Goal: Information Seeking & Learning: Find specific page/section

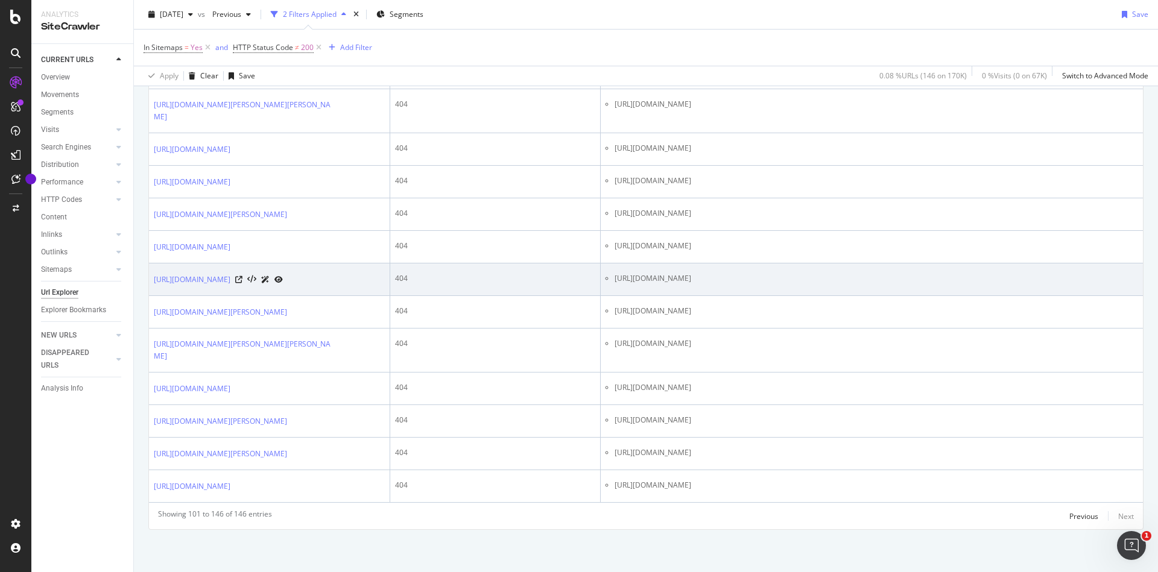
scroll to position [1945, 0]
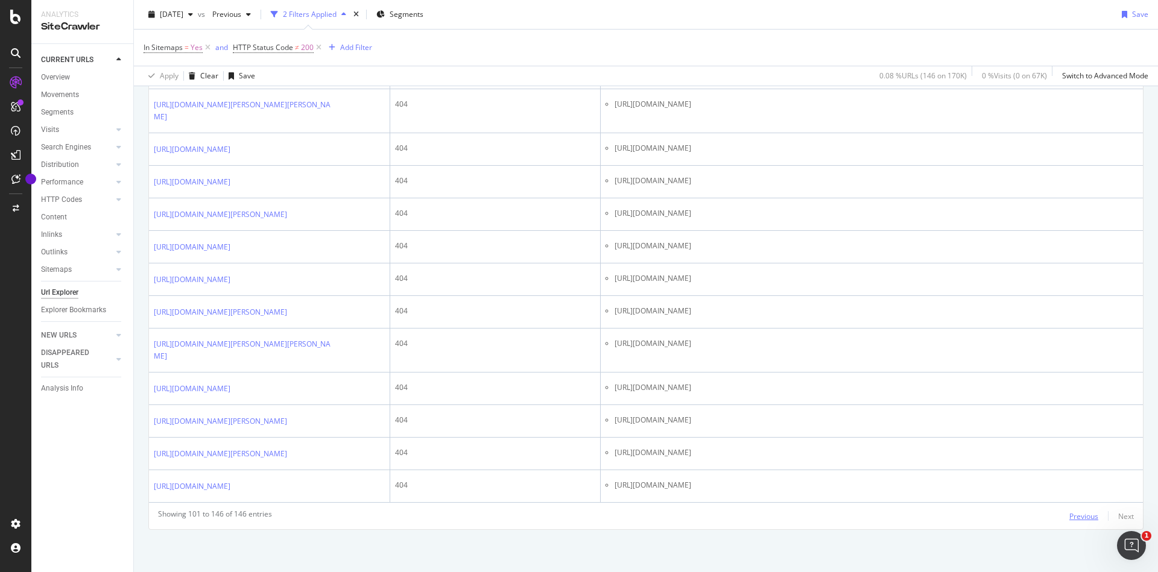
click at [1075, 521] on div "Previous" at bounding box center [1083, 516] width 29 height 10
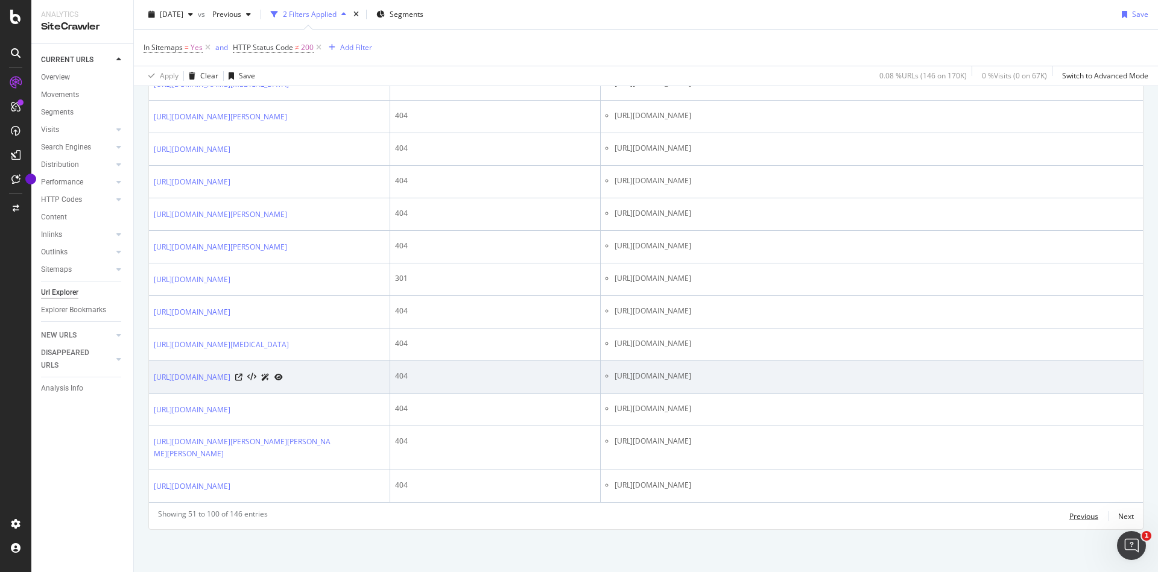
scroll to position [2110, 0]
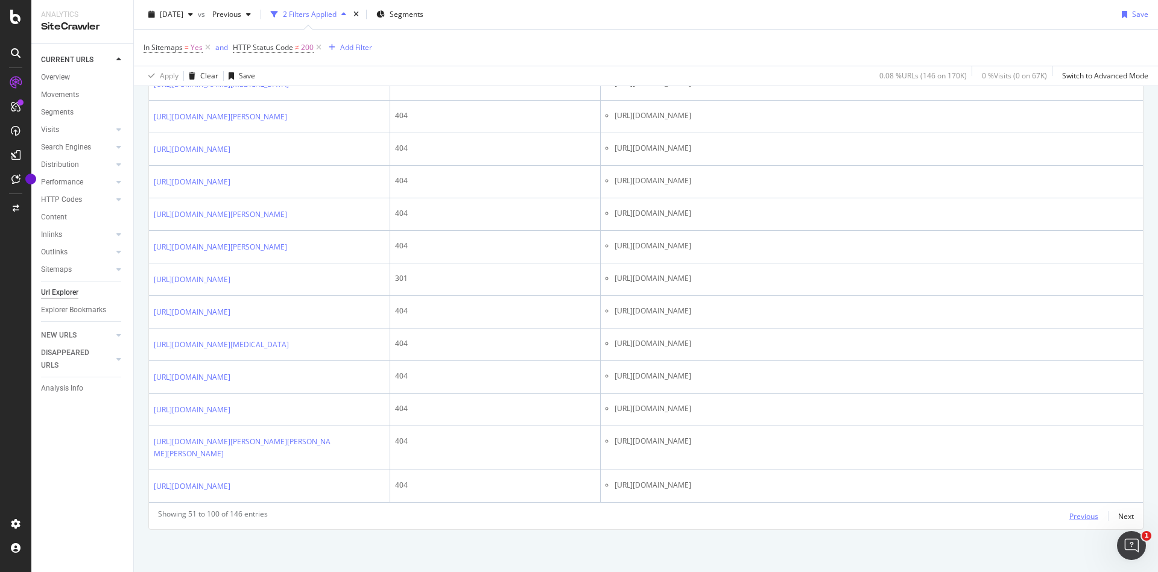
click at [1081, 517] on div "Previous" at bounding box center [1083, 516] width 29 height 10
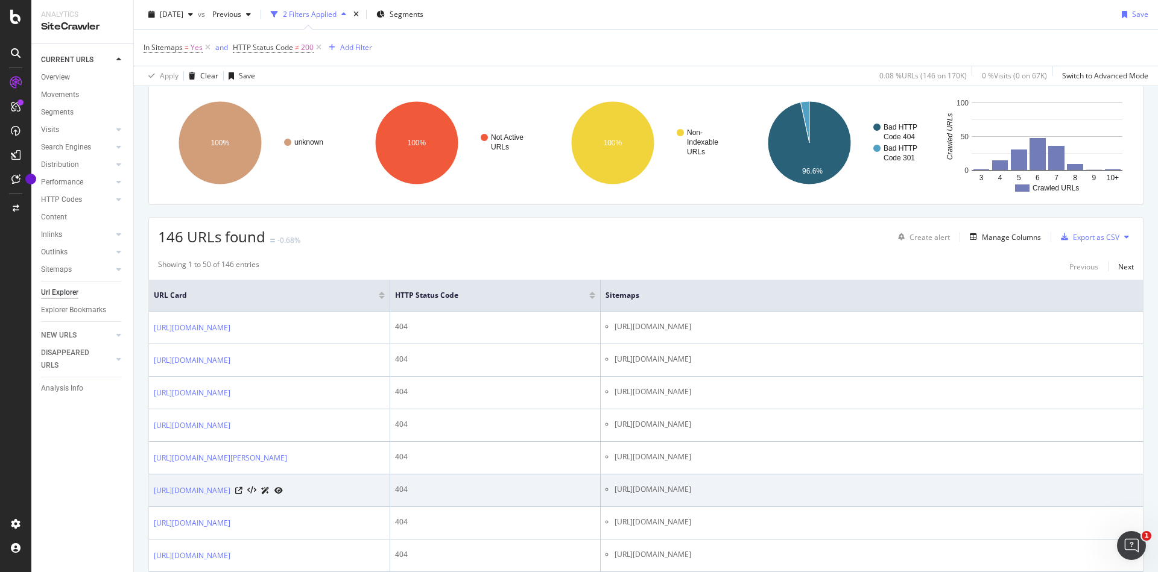
scroll to position [0, 0]
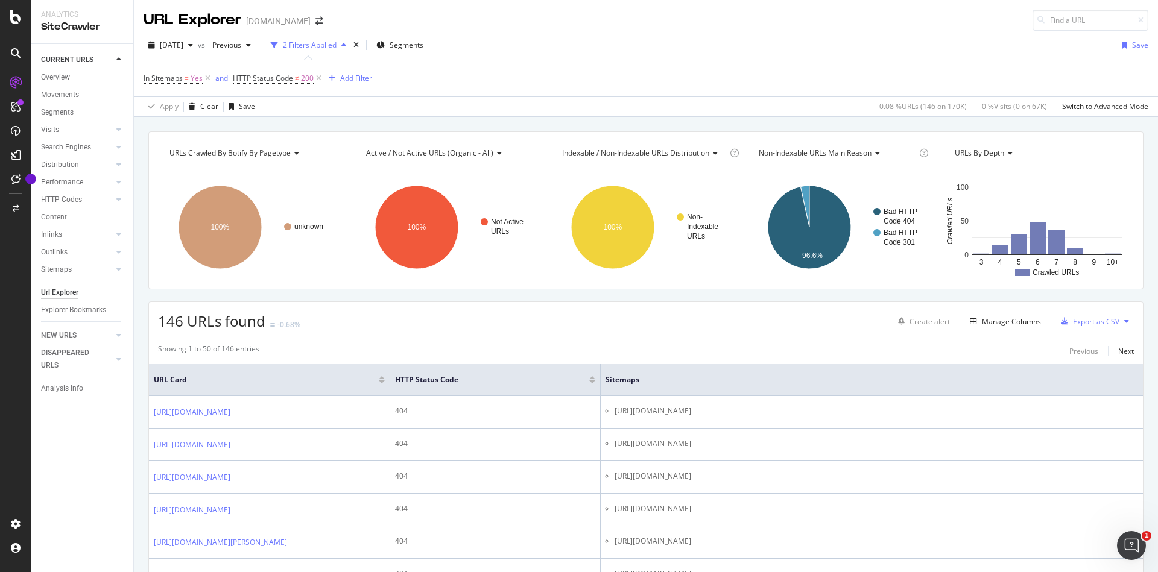
click at [592, 31] on div "2025 Aug. 31st vs Previous 2 Filters Applied Segments Save In Sitemaps = Yes an…" at bounding box center [646, 74] width 1024 height 86
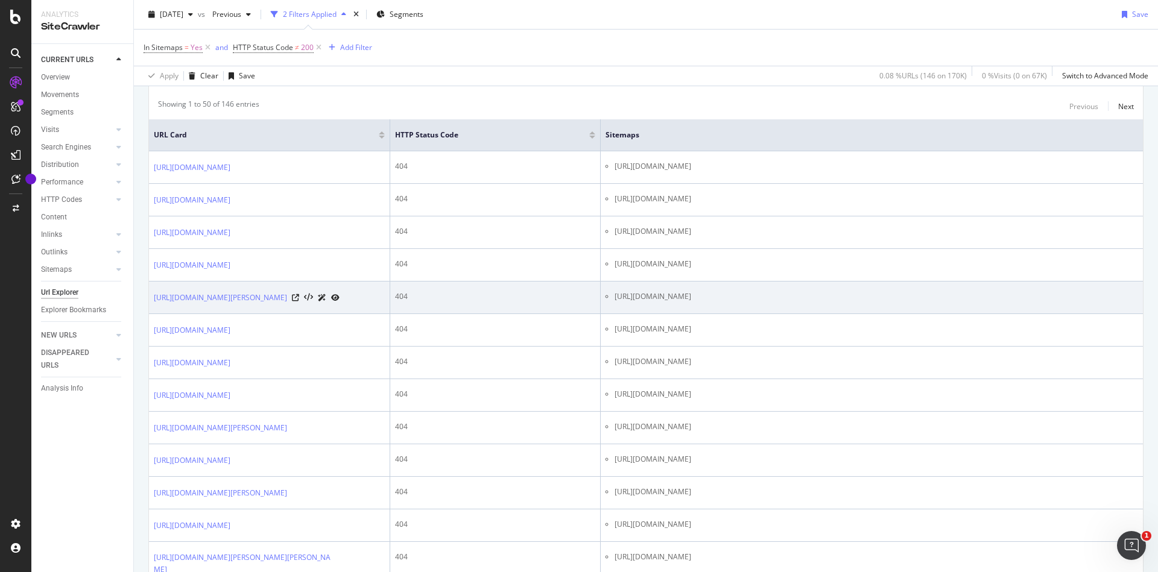
scroll to position [217, 0]
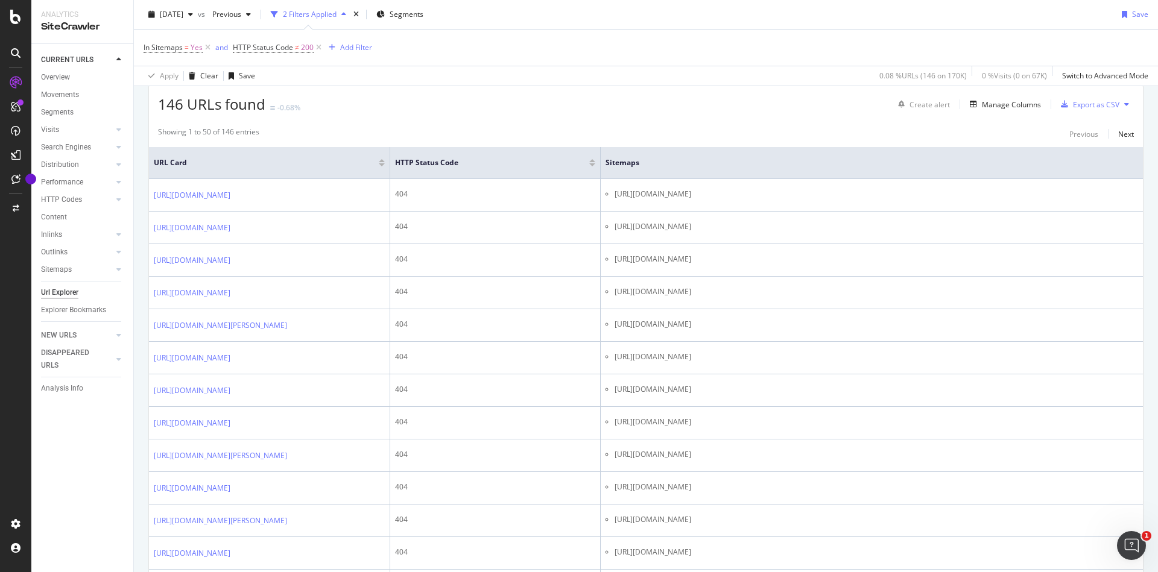
click at [618, 51] on div "In Sitemaps = Yes and HTTP Status Code ≠ 200 Add Filter" at bounding box center [646, 48] width 1005 height 36
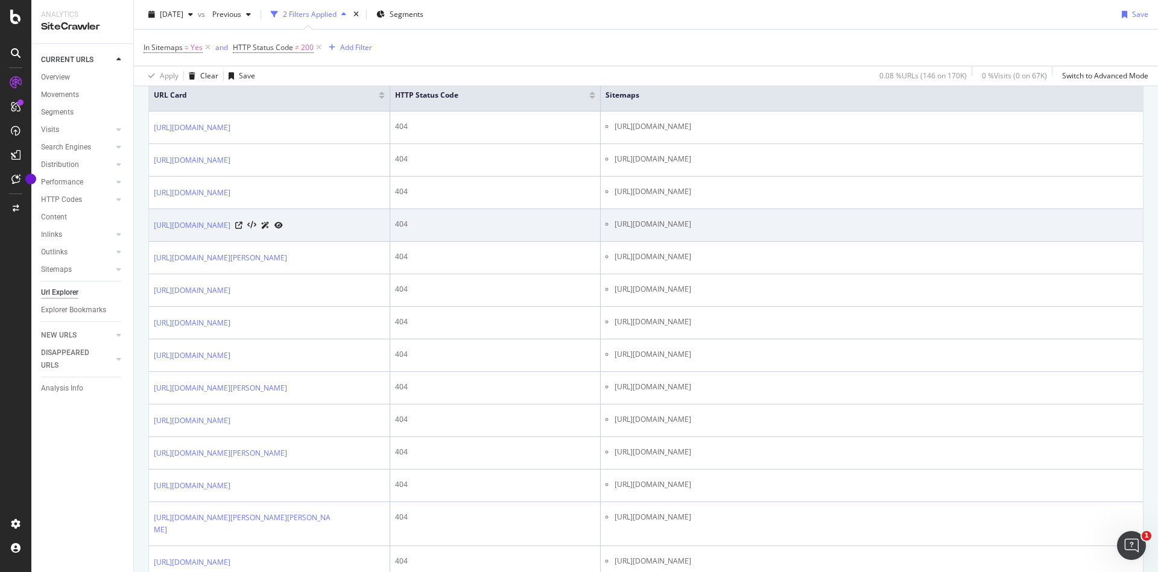
scroll to position [326, 0]
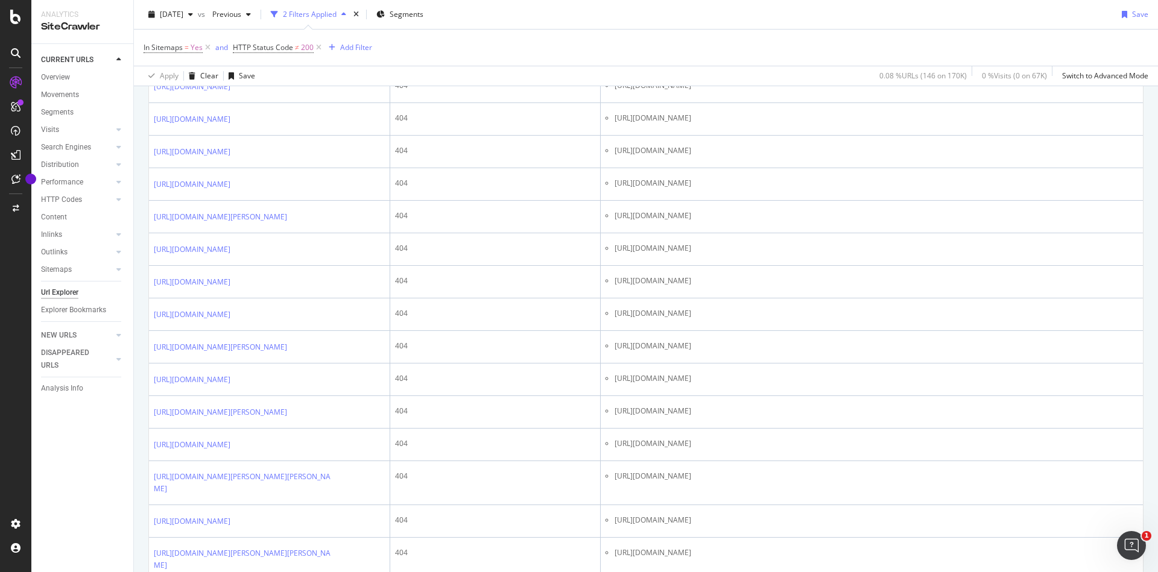
click at [632, 30] on div "In Sitemaps = Yes and HTTP Status Code ≠ 200 Add Filter" at bounding box center [646, 48] width 1005 height 36
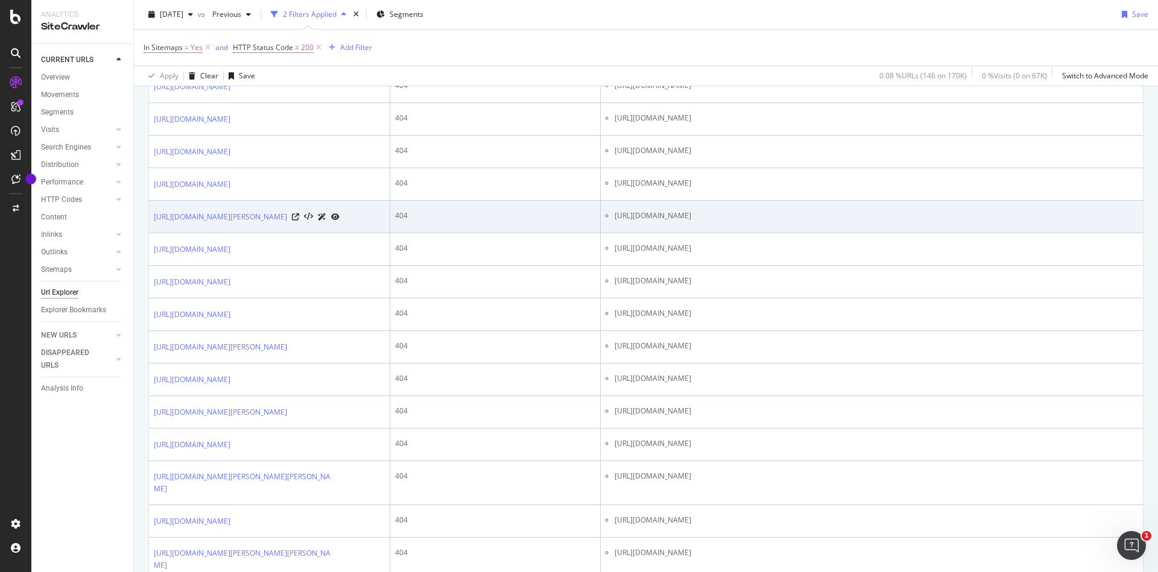
scroll to position [434, 0]
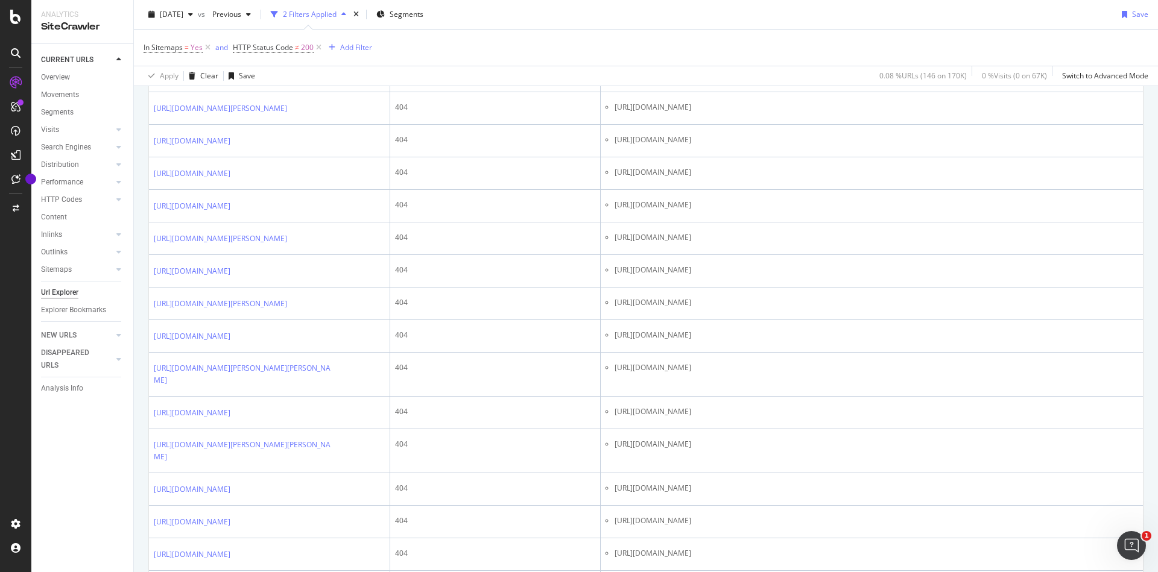
click at [691, 37] on div "In Sitemaps = Yes and HTTP Status Code ≠ 200 Add Filter" at bounding box center [646, 48] width 1005 height 36
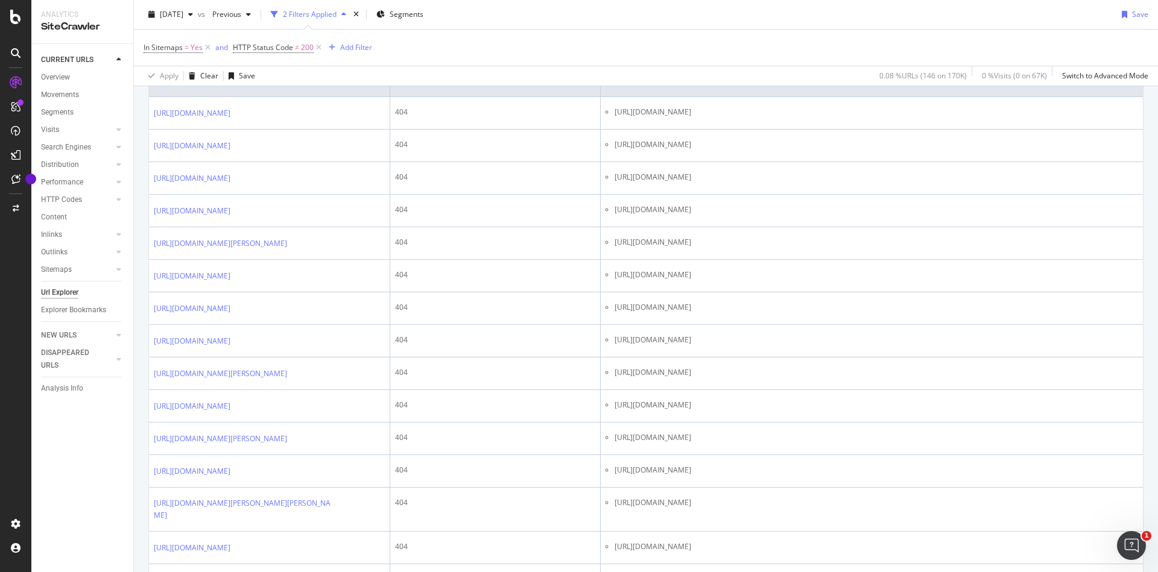
scroll to position [191, 0]
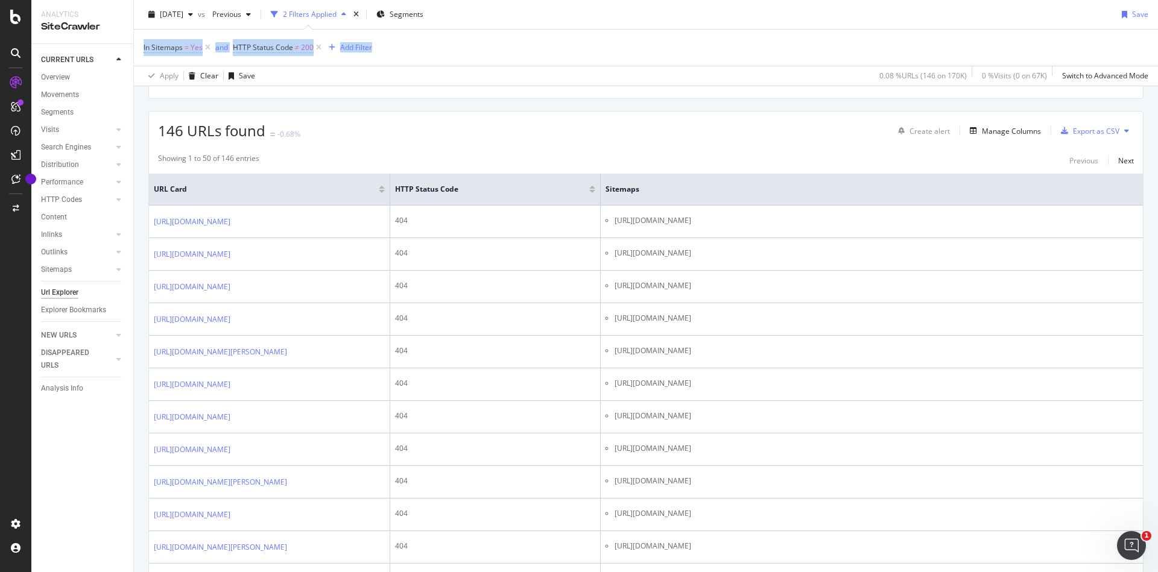
click at [560, 39] on div "In Sitemaps = Yes and HTTP Status Code ≠ 200 Add Filter" at bounding box center [646, 48] width 1005 height 36
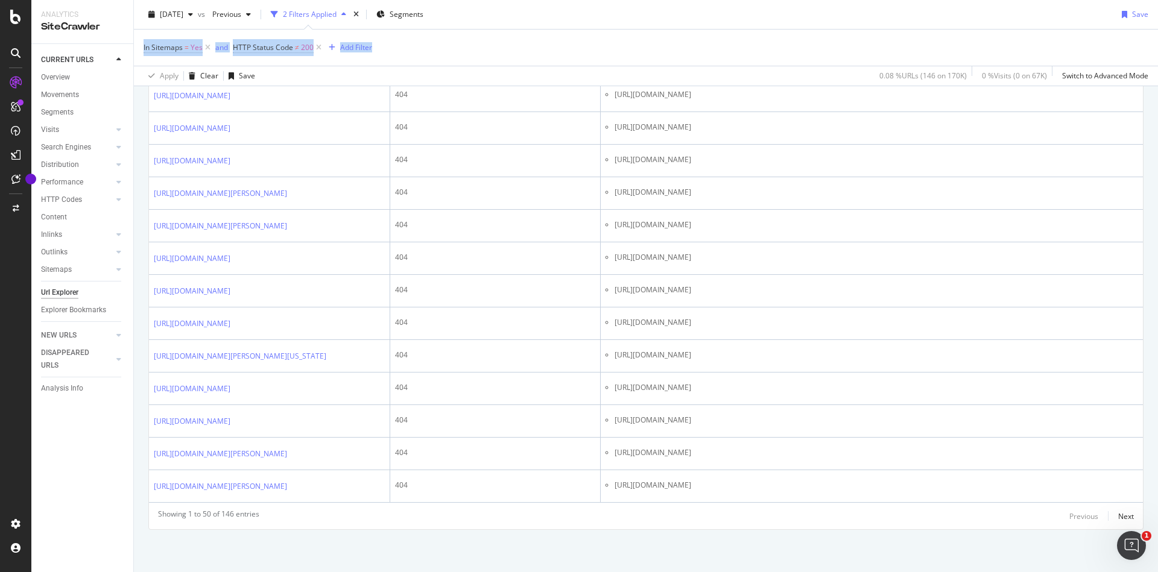
scroll to position [2145, 0]
click at [1118, 513] on div "Next" at bounding box center [1126, 516] width 16 height 10
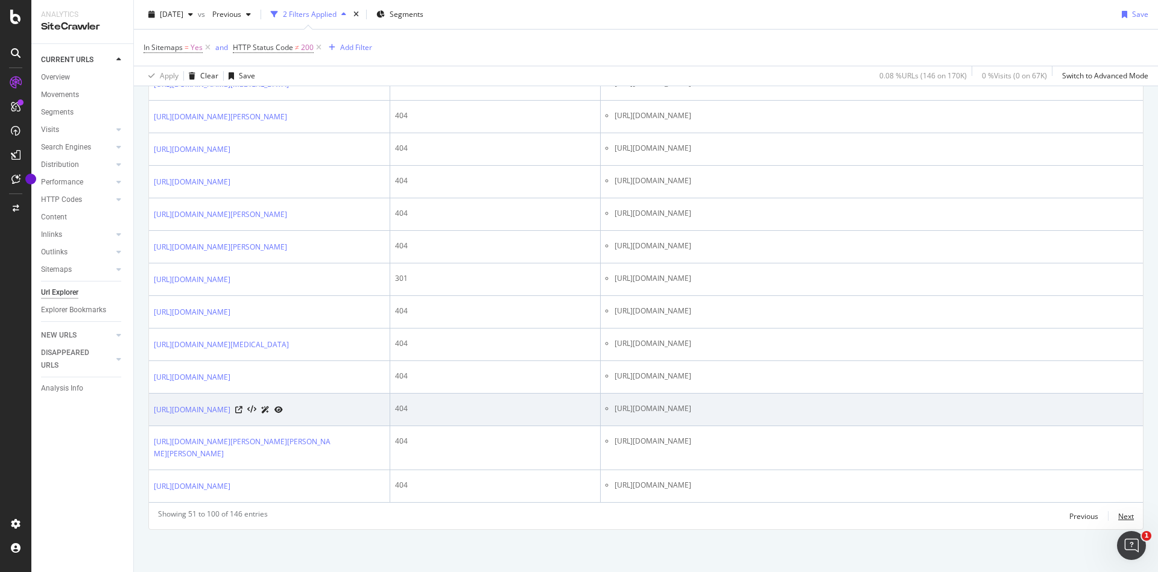
scroll to position [2110, 0]
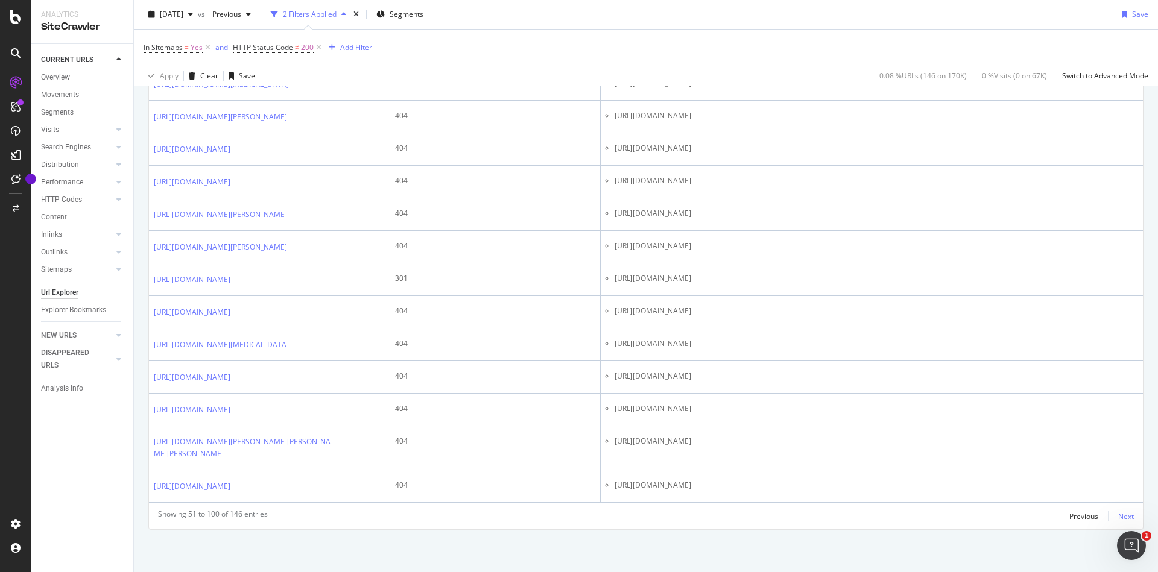
click at [1118, 516] on div "Next" at bounding box center [1126, 516] width 16 height 10
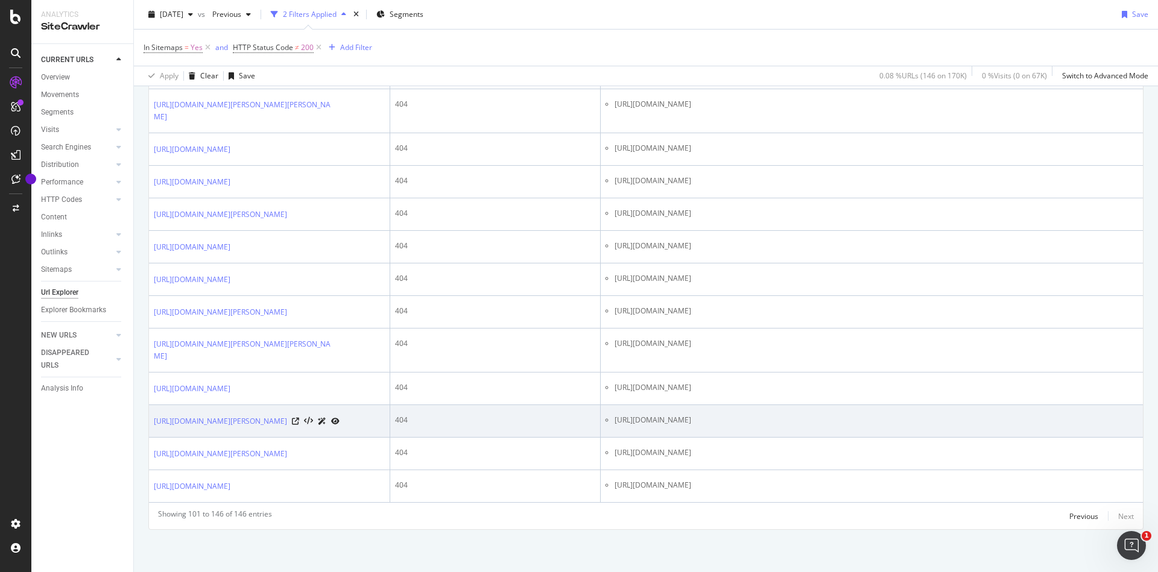
scroll to position [1945, 0]
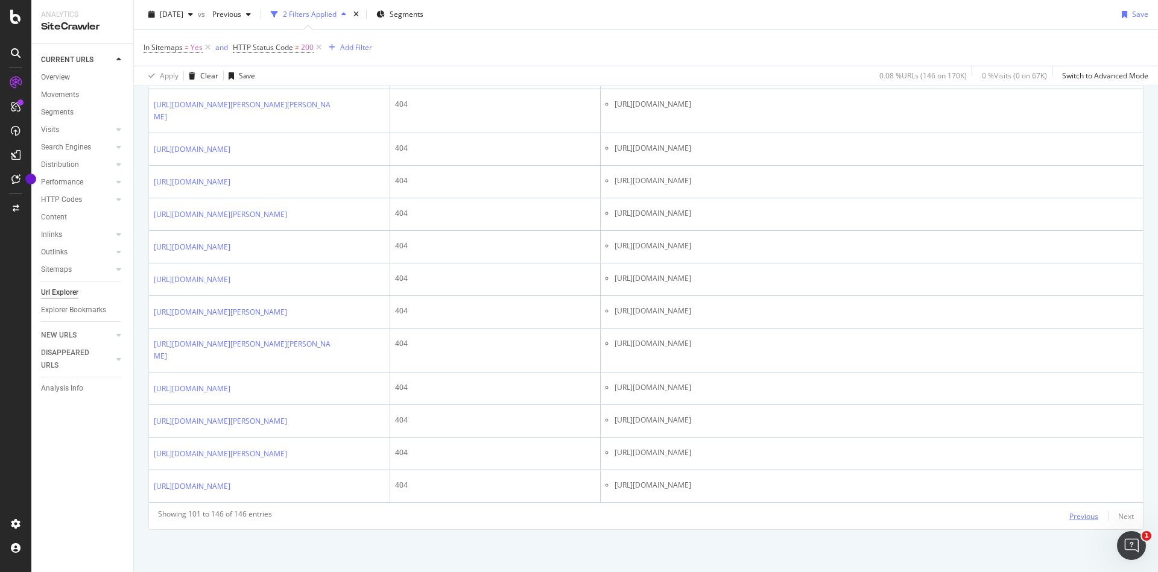
click at [1077, 515] on div "Previous" at bounding box center [1083, 516] width 29 height 10
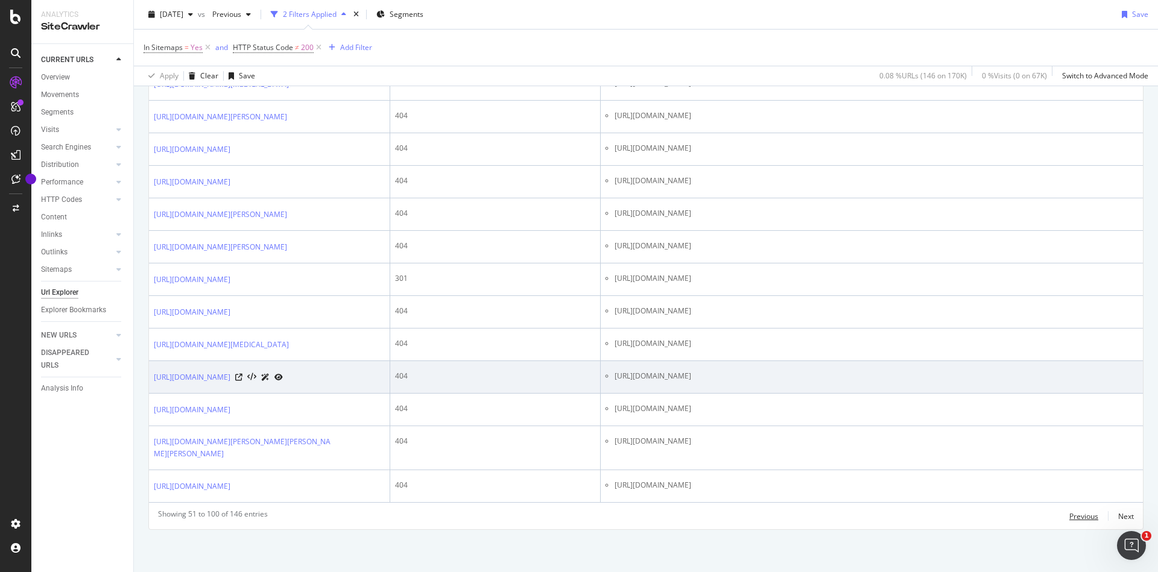
scroll to position [2110, 0]
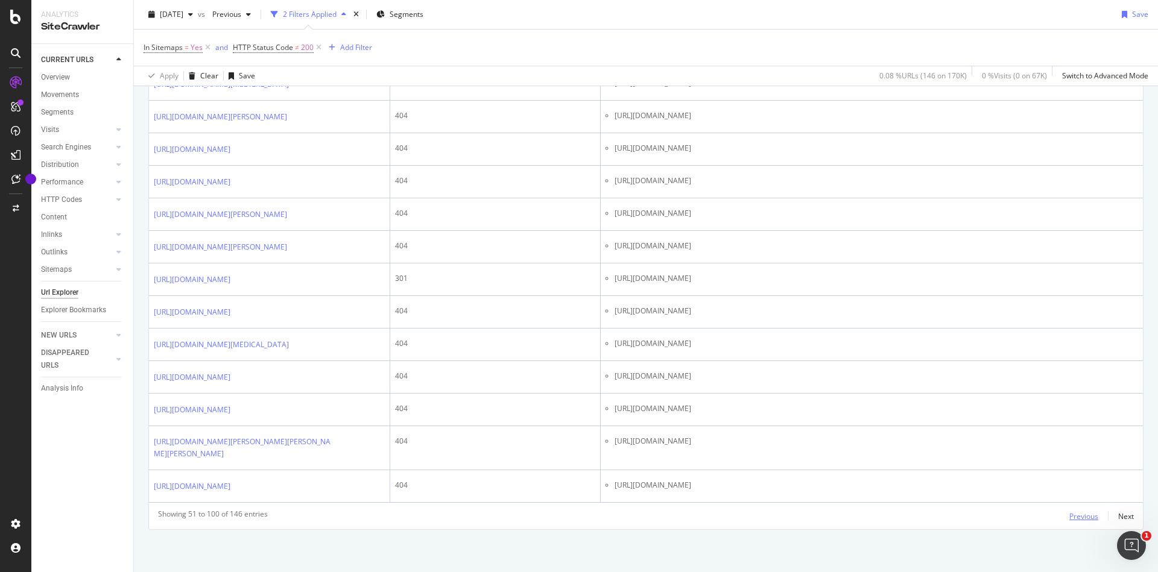
click at [1069, 518] on div "Previous" at bounding box center [1083, 516] width 29 height 10
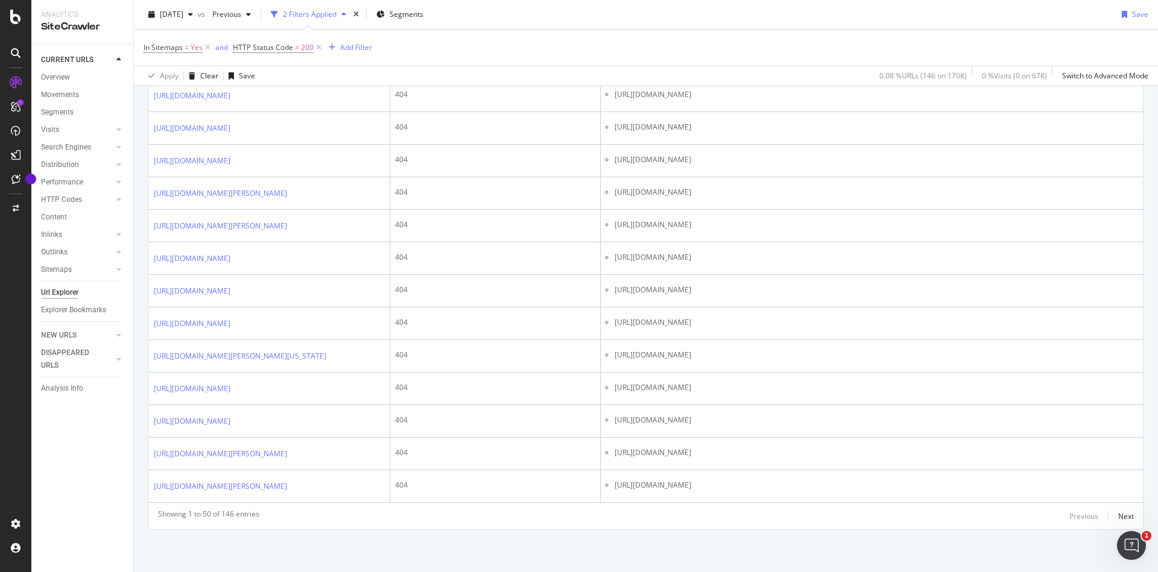
scroll to position [2145, 0]
click at [1120, 516] on div "Next" at bounding box center [1126, 516] width 16 height 10
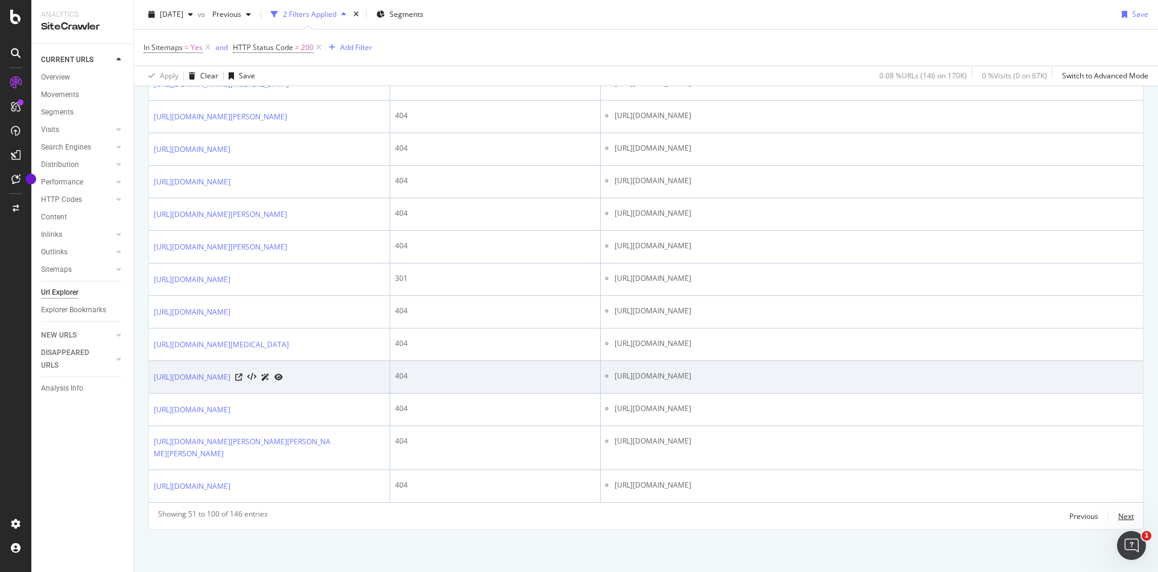
scroll to position [2110, 0]
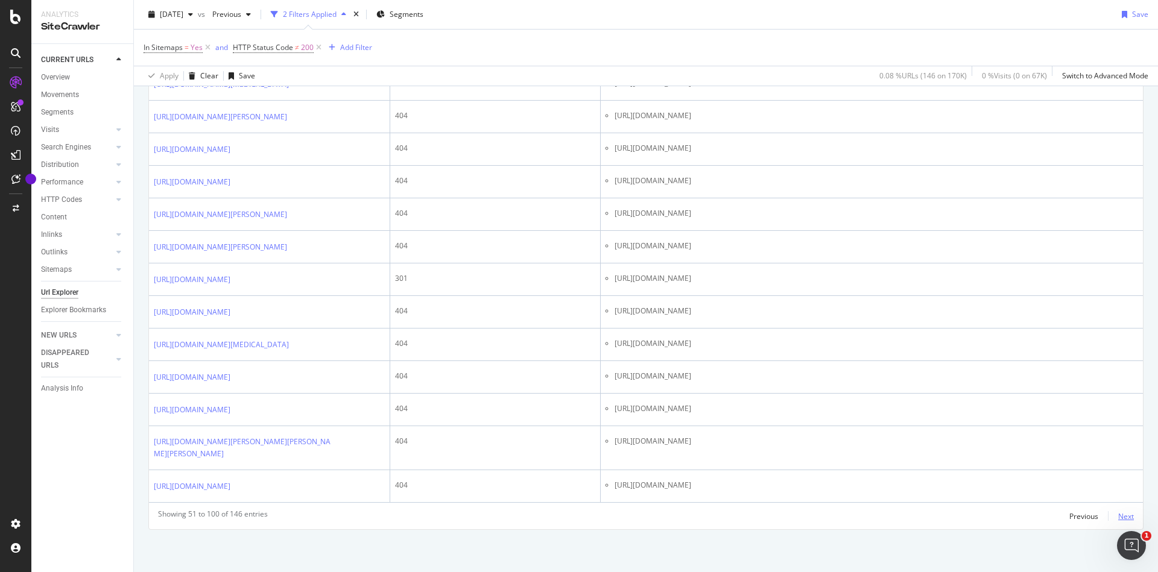
click at [1118, 518] on div "Next" at bounding box center [1126, 516] width 16 height 10
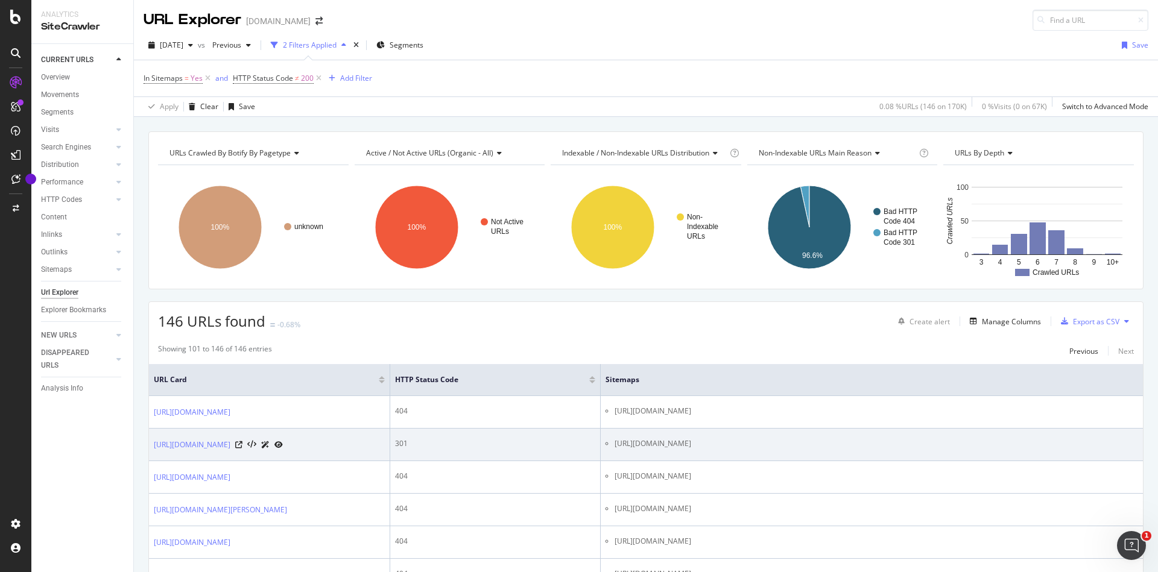
scroll to position [651, 0]
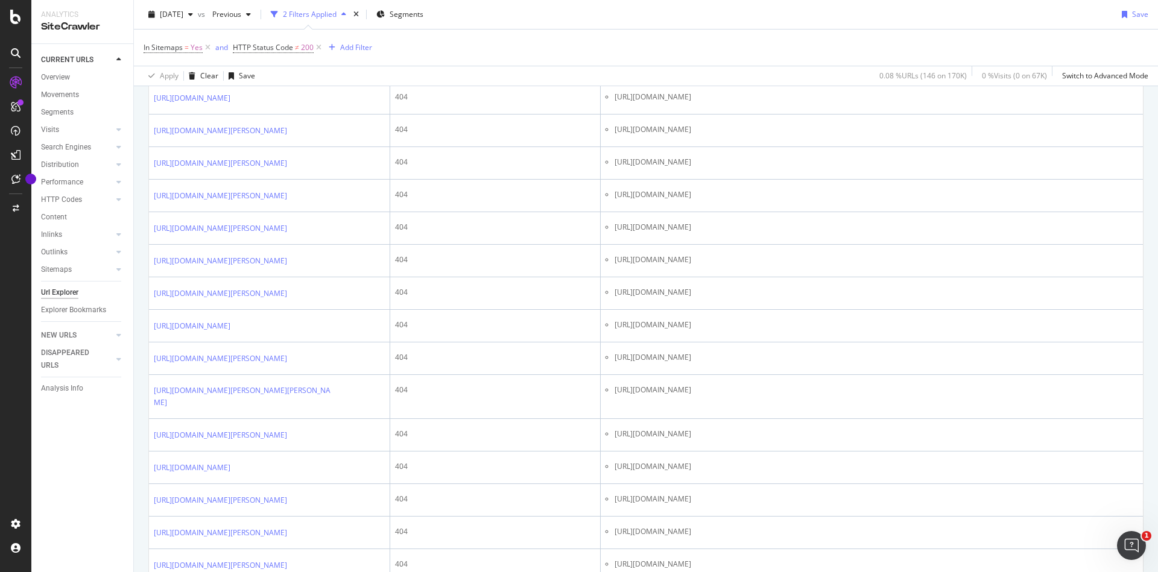
drag, startPoint x: 616, startPoint y: 108, endPoint x: 872, endPoint y: 115, distance: 256.4
click at [872, 26] on li "https://madamenoire.com/sitemap.xml?yyyy=2015&mm=10&dd=08" at bounding box center [876, 20] width 523 height 11
copy li "https://madamenoire.com/sitemap.xml?yyyy=2015&mm=10&dd=08"
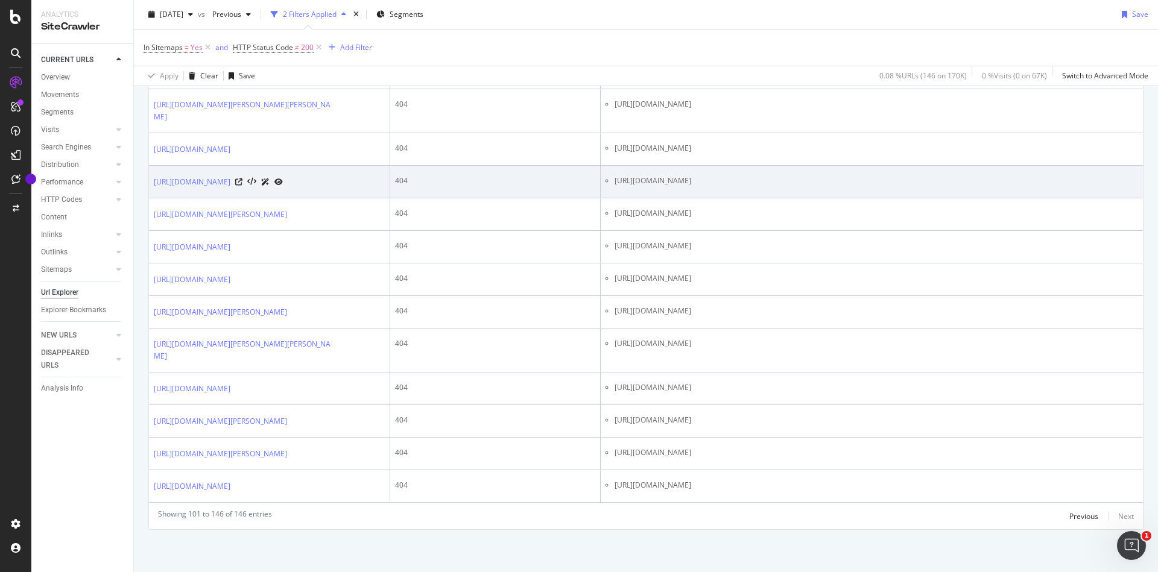
scroll to position [1945, 0]
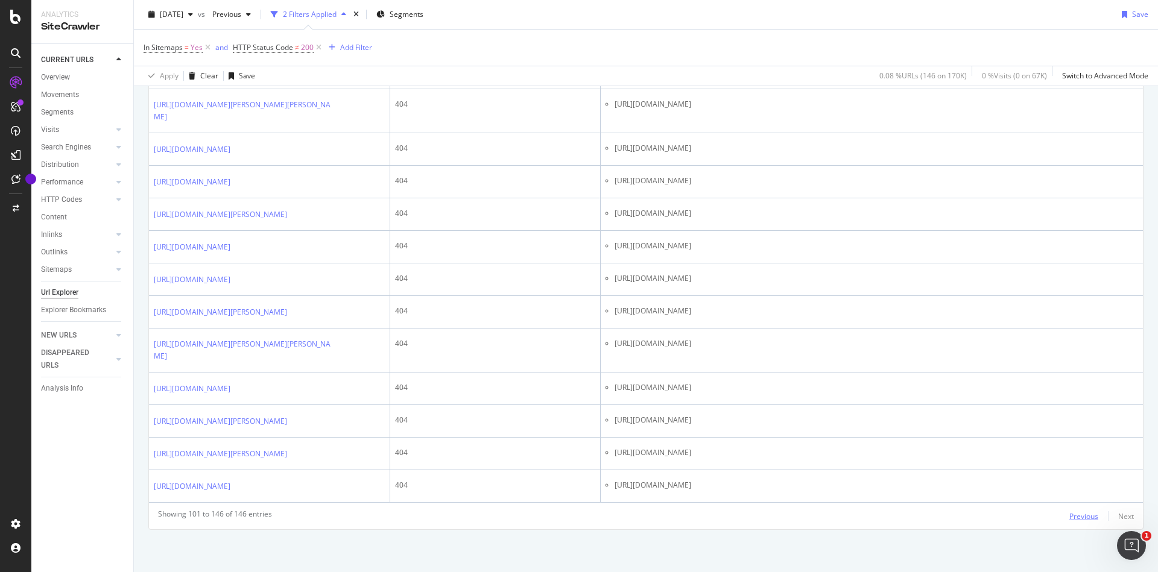
click at [1082, 519] on div "Previous" at bounding box center [1083, 516] width 29 height 10
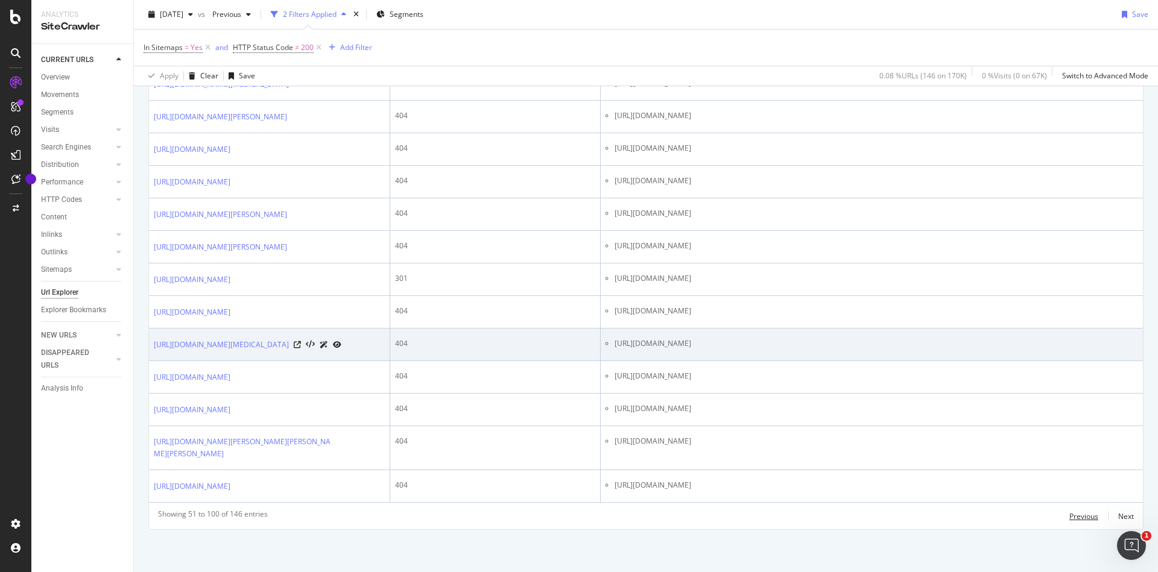
scroll to position [2110, 0]
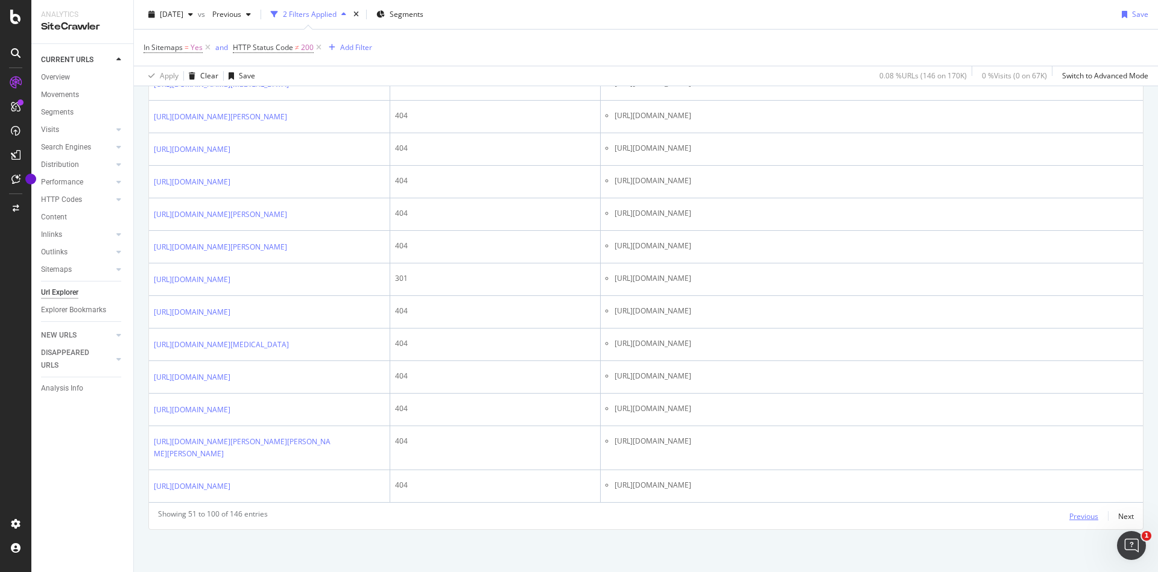
click at [1070, 515] on div "Previous" at bounding box center [1083, 516] width 29 height 10
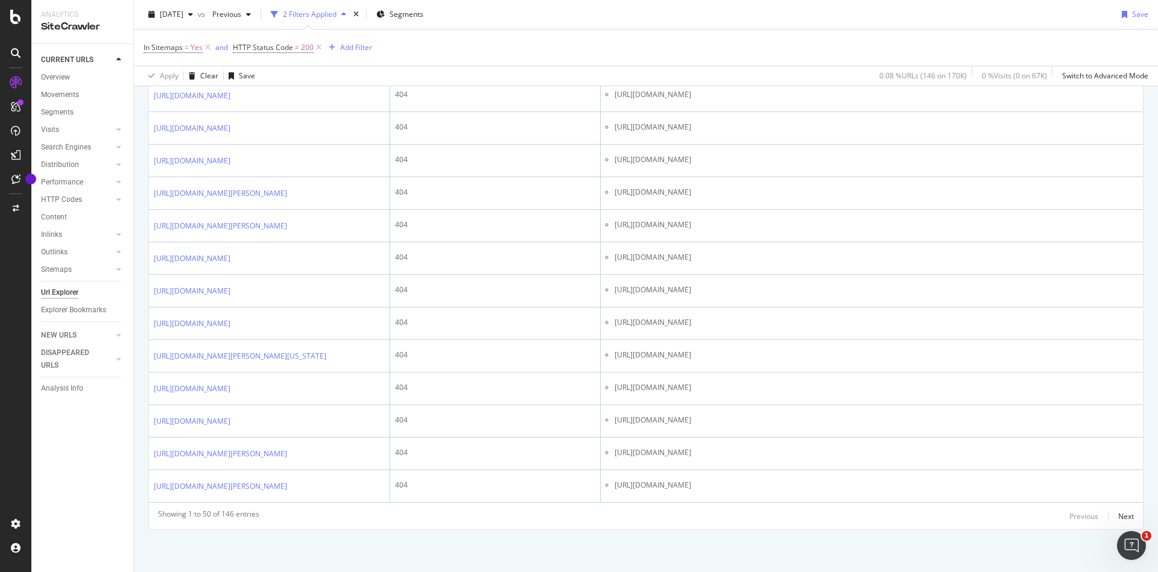
scroll to position [2145, 0]
click at [1118, 514] on div "Next" at bounding box center [1126, 516] width 16 height 10
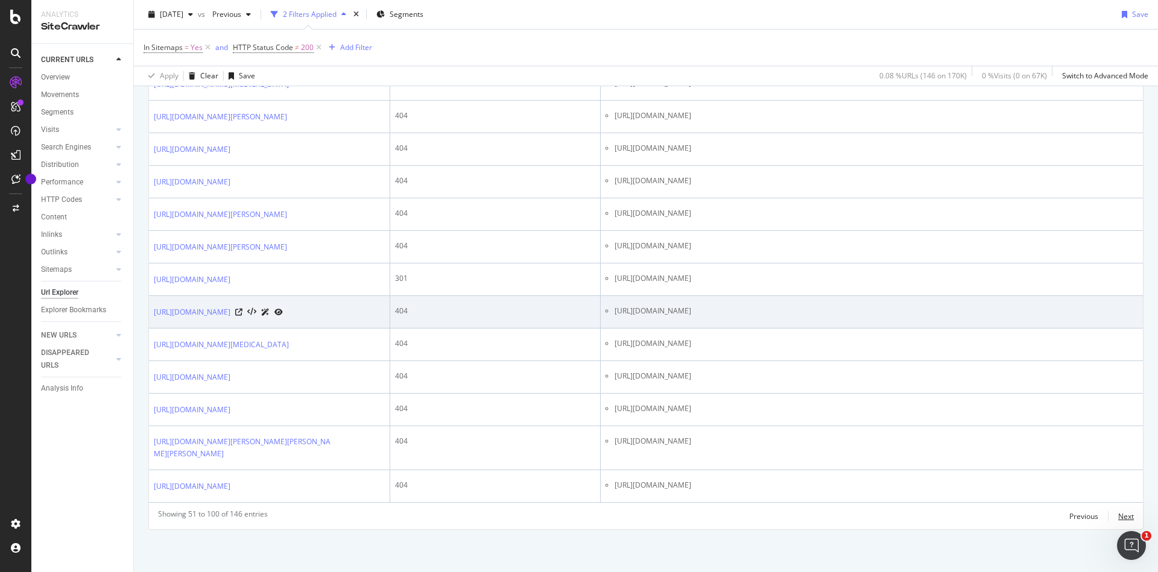
scroll to position [2110, 0]
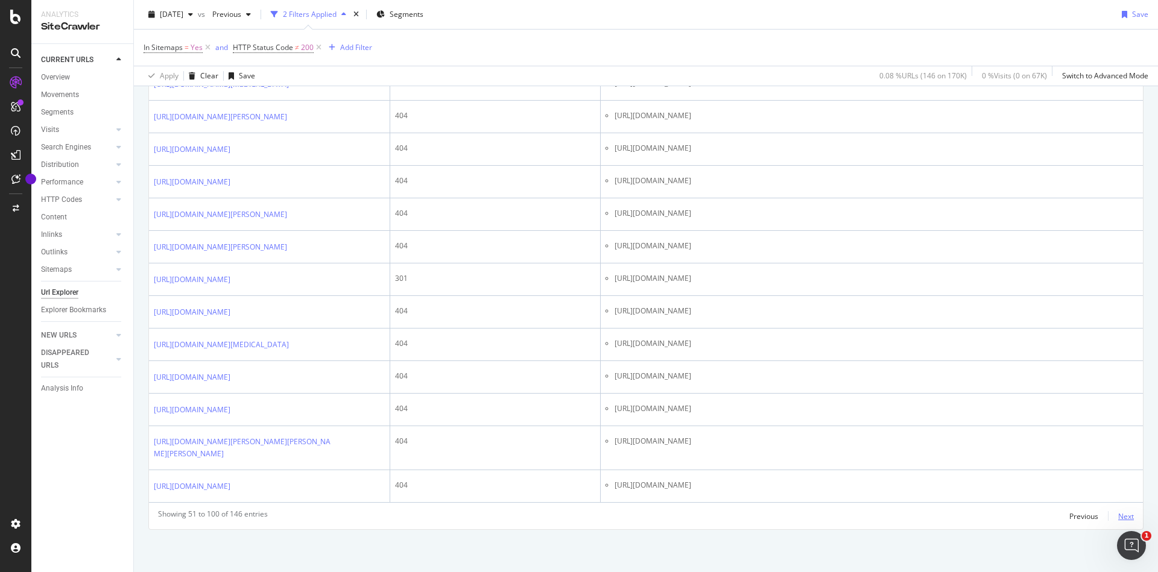
click at [1118, 513] on div "Next" at bounding box center [1126, 516] width 16 height 10
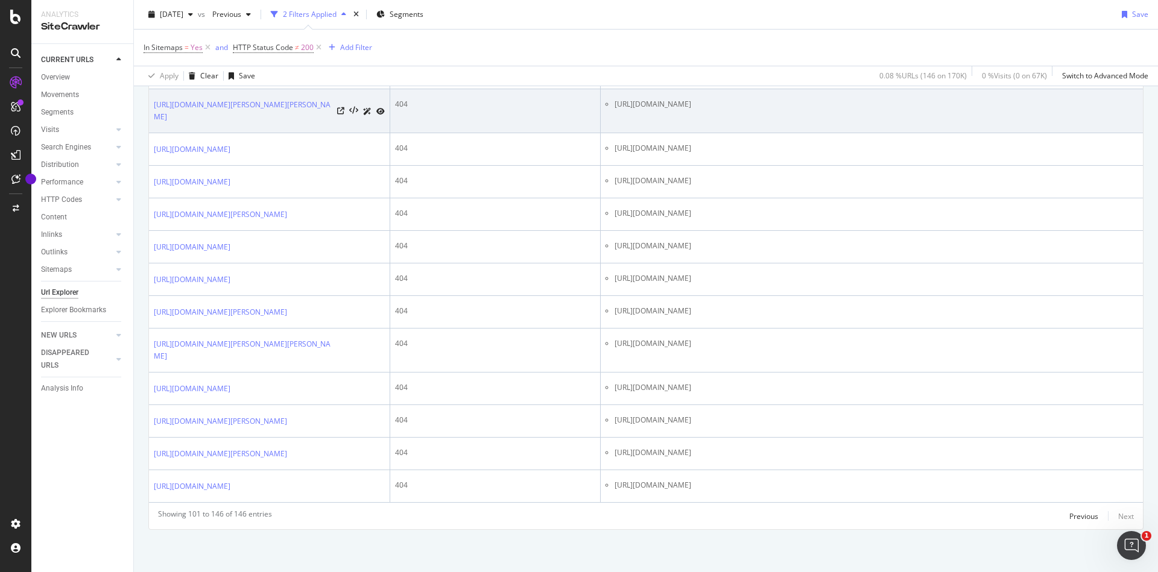
scroll to position [1945, 0]
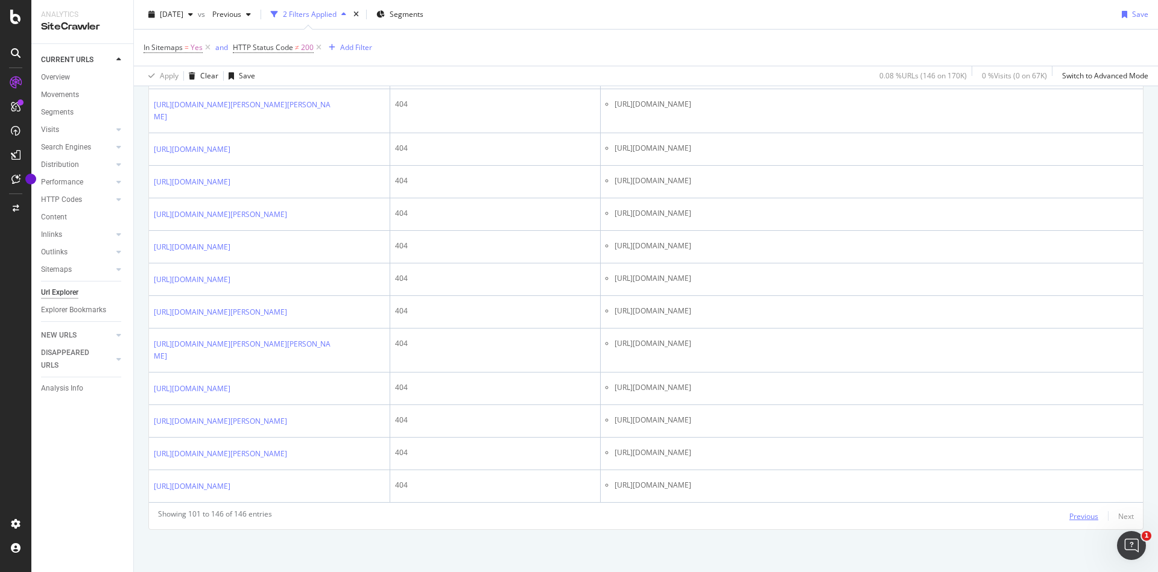
click at [1080, 515] on div "Previous" at bounding box center [1083, 516] width 29 height 10
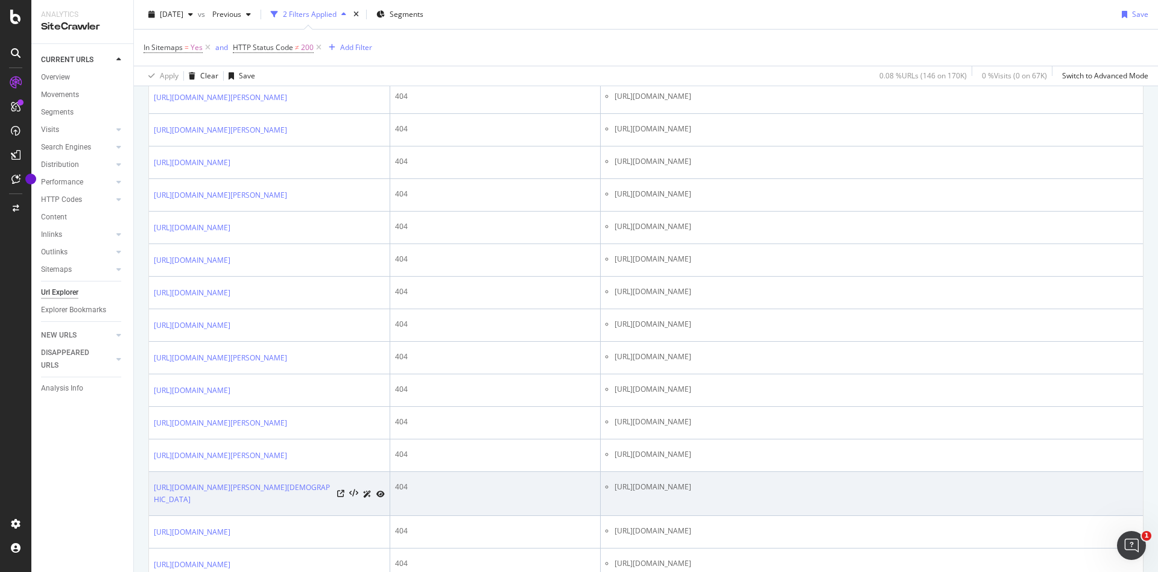
scroll to position [1701, 0]
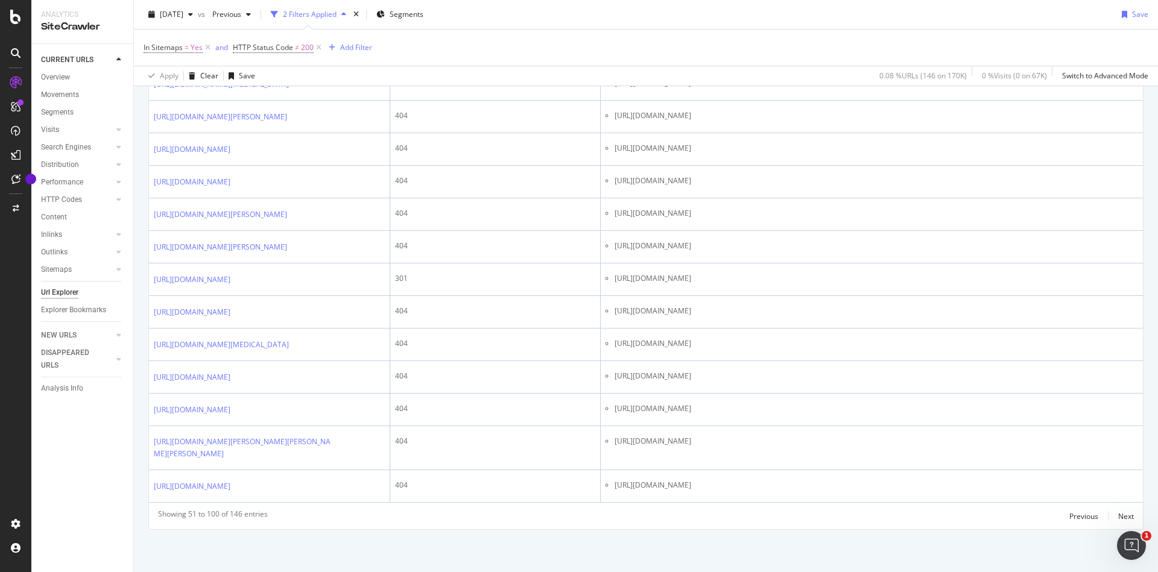
click at [493, 32] on div "In Sitemaps = Yes and HTTP Status Code ≠ 200 Add Filter" at bounding box center [646, 48] width 1005 height 36
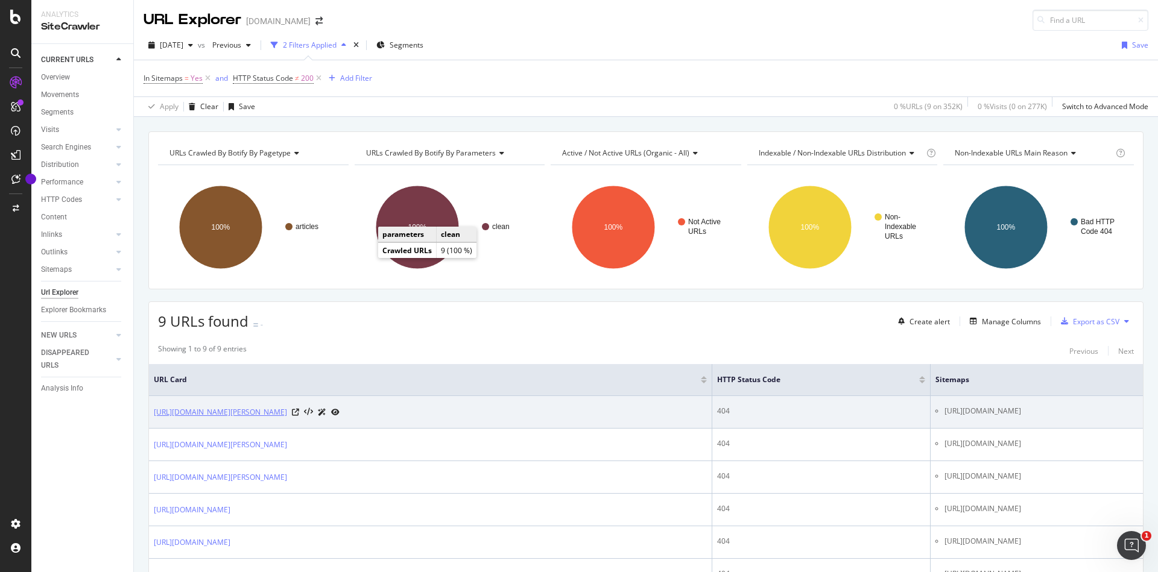
scroll to position [209, 0]
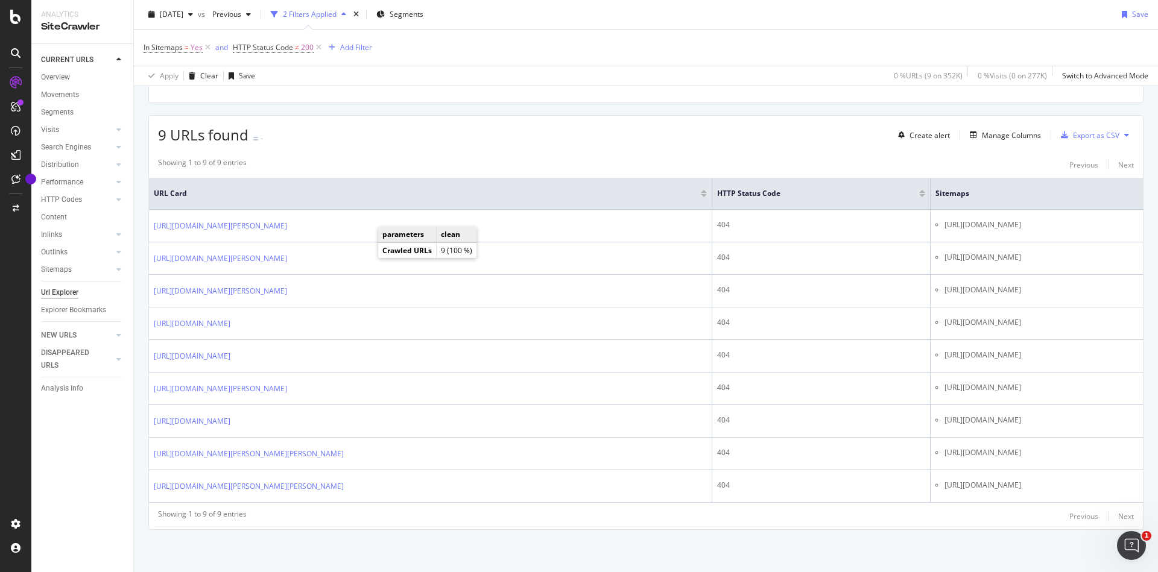
click at [534, 46] on div "In Sitemaps = Yes and HTTP Status Code ≠ 200 Add Filter" at bounding box center [646, 48] width 1005 height 36
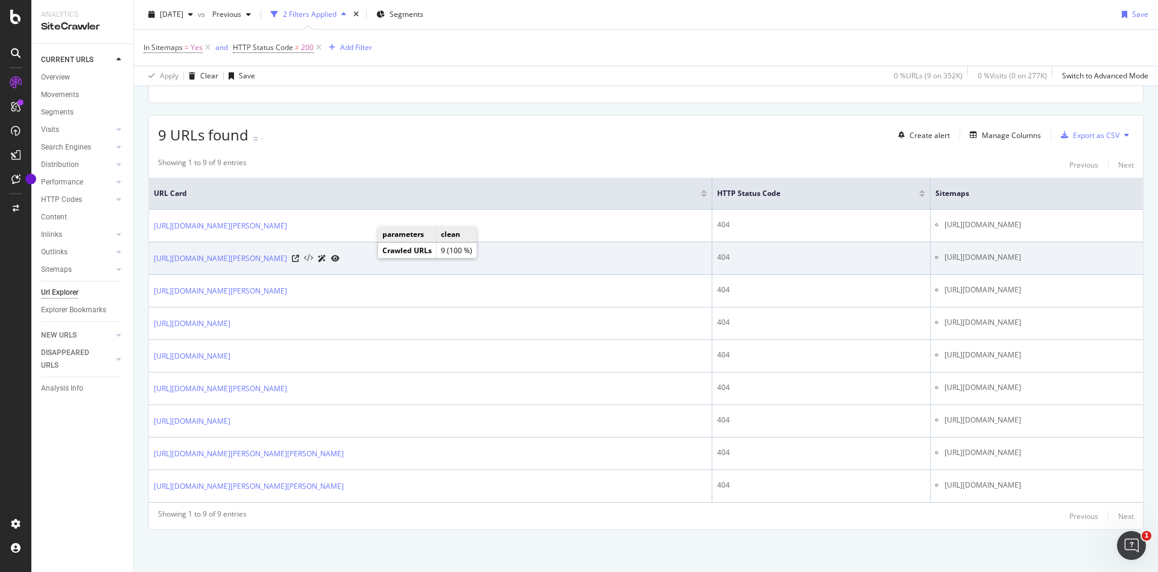
click at [313, 255] on icon at bounding box center [308, 259] width 9 height 8
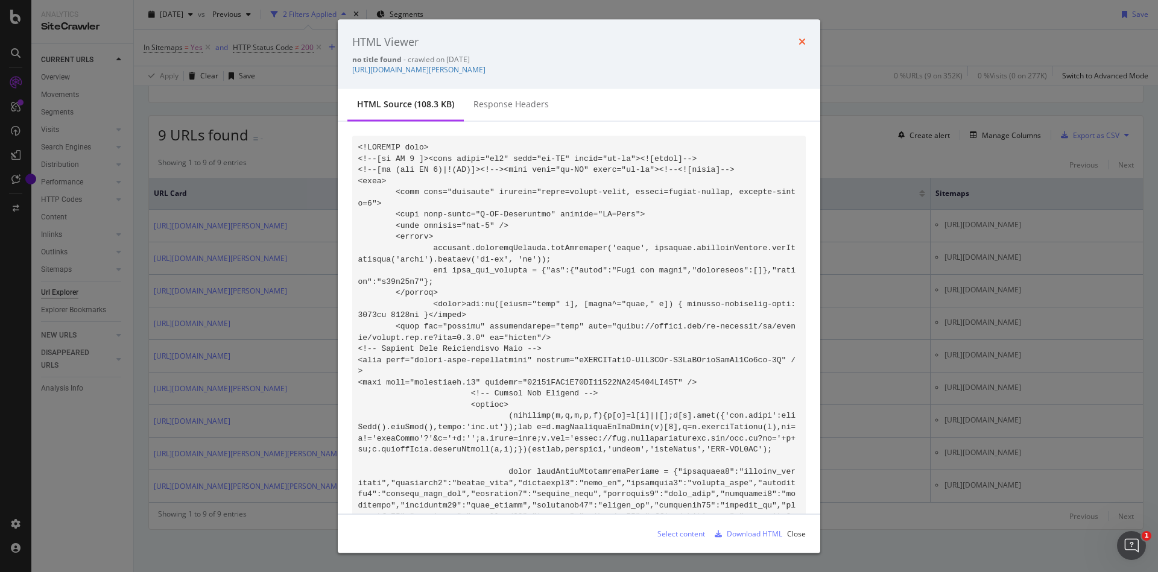
click at [802, 43] on icon "times" at bounding box center [802, 42] width 7 height 10
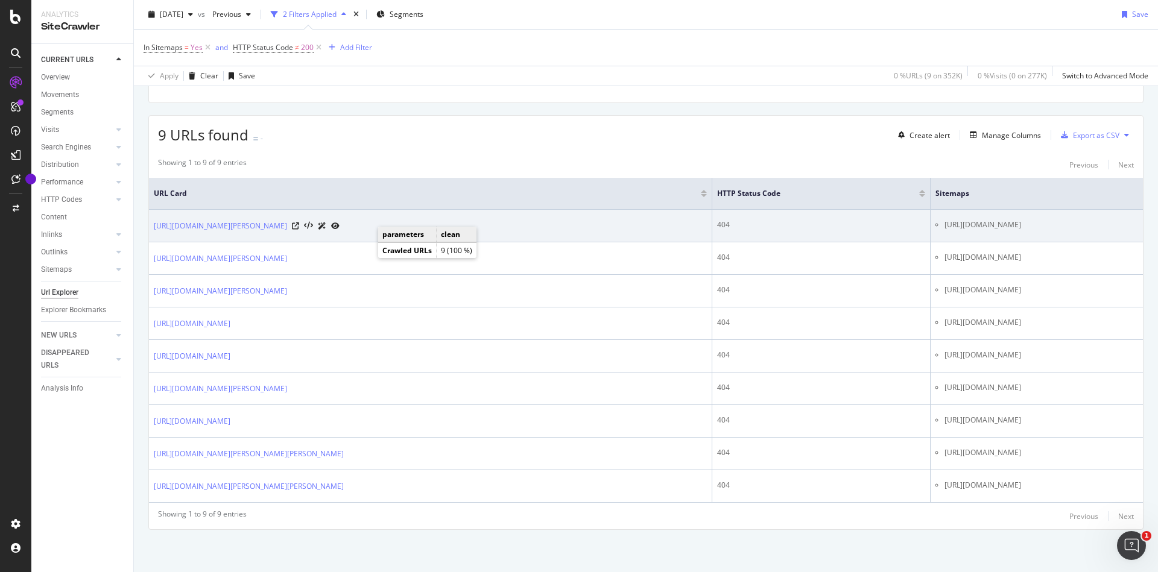
click at [582, 214] on td "https://bossip.com/1201532/for-the-fellas-rihanna-bares-her-bronzed-bikini-body…" at bounding box center [430, 226] width 563 height 33
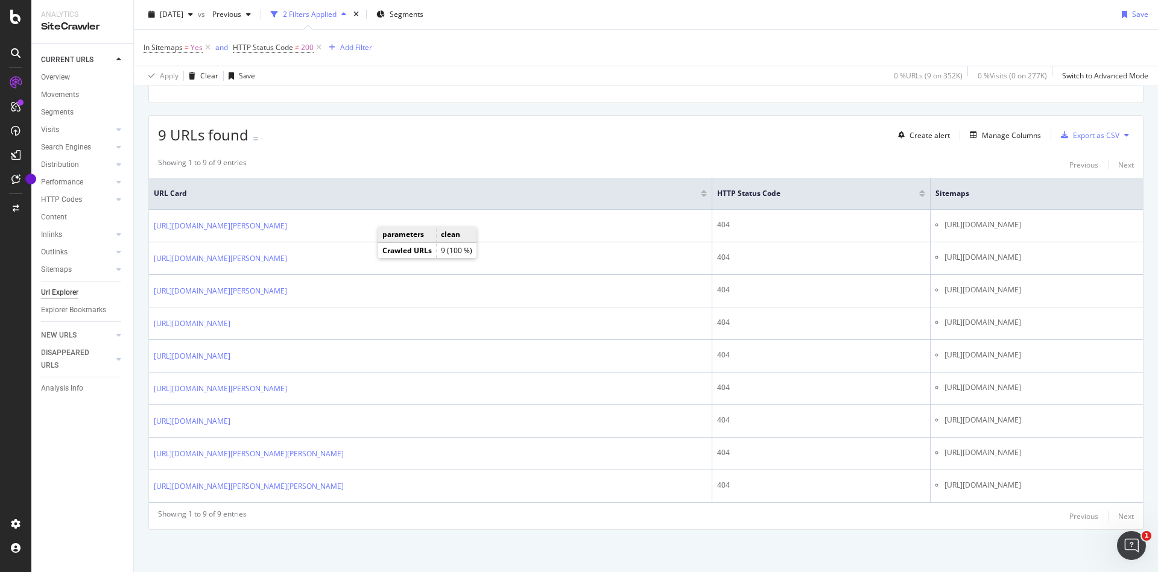
click at [401, 151] on div "Showing 1 to 9 of 9 entries Previous Next URL Card HTTP Status Code Sitemaps ht…" at bounding box center [646, 340] width 994 height 378
click at [481, 151] on div "Showing 1 to 9 of 9 entries Previous Next URL Card HTTP Status Code Sitemaps ht…" at bounding box center [646, 340] width 994 height 378
click at [482, 151] on div "Showing 1 to 9 of 9 entries Previous Next URL Card HTTP Status Code Sitemaps ht…" at bounding box center [646, 340] width 994 height 378
click at [467, 157] on div "Showing 1 to 9 of 9 entries Previous Next" at bounding box center [646, 164] width 994 height 14
click at [455, 235] on td "clean" at bounding box center [457, 235] width 40 height 16
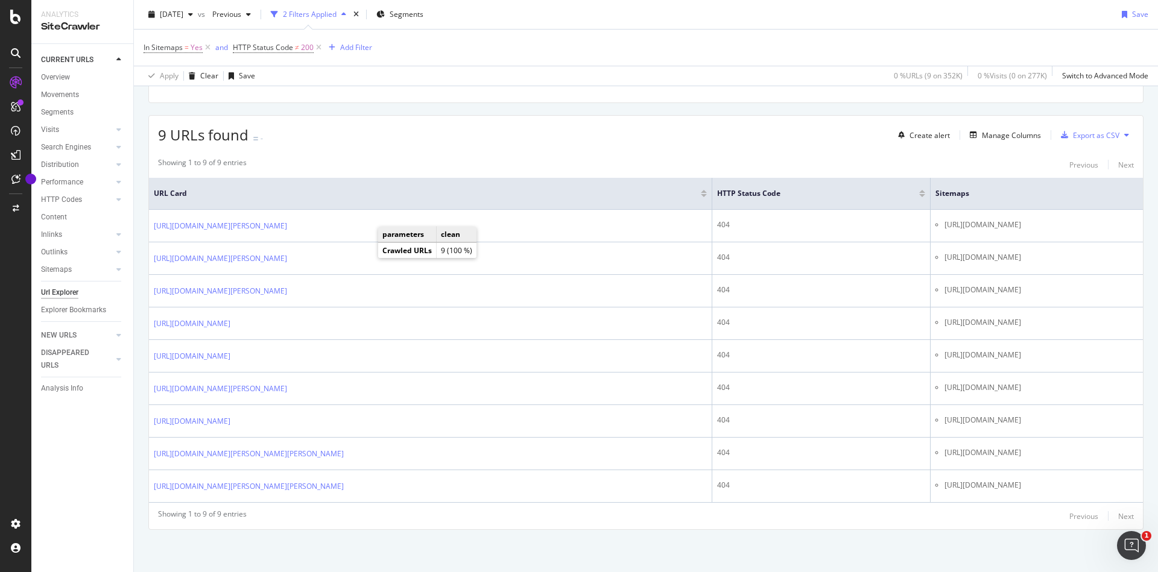
click at [448, 247] on td "9 (100 %)" at bounding box center [457, 251] width 40 height 16
drag, startPoint x: 446, startPoint y: 248, endPoint x: 400, endPoint y: 248, distance: 45.2
click at [400, 248] on tr "Crawled URLs 9 (100 %)" at bounding box center [427, 251] width 98 height 16
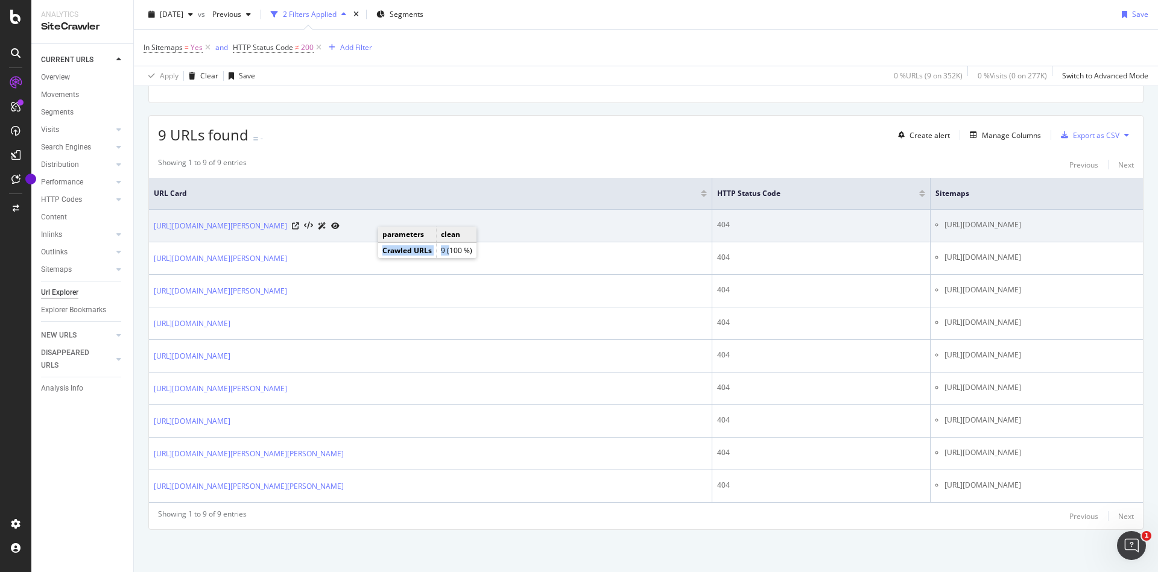
click at [340, 220] on link at bounding box center [335, 226] width 8 height 13
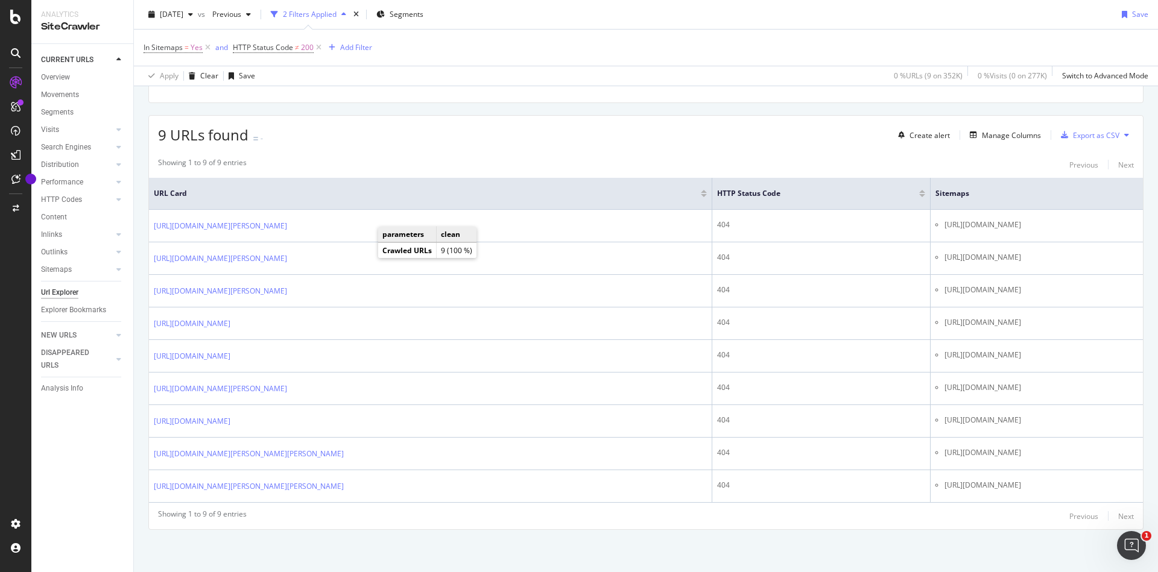
click at [423, 157] on div "Showing 1 to 9 of 9 entries Previous Next" at bounding box center [646, 164] width 994 height 14
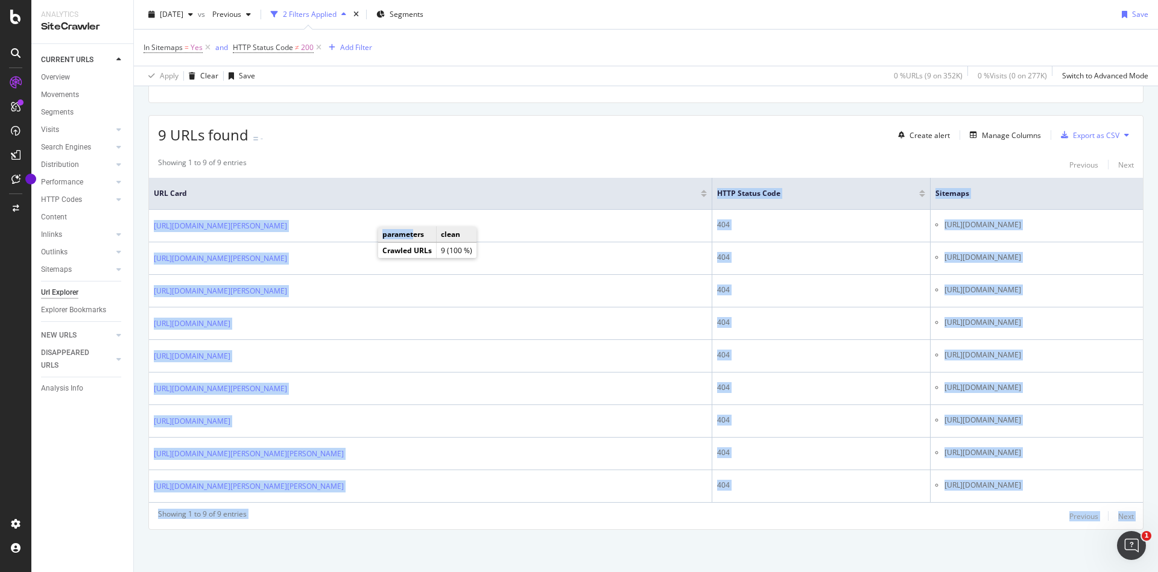
drag, startPoint x: 414, startPoint y: 234, endPoint x: 453, endPoint y: 184, distance: 63.2
click at [453, 184] on body "Analytics SiteCrawler CURRENT URLS Overview Movements Segments Visits Analysis …" at bounding box center [579, 286] width 1158 height 572
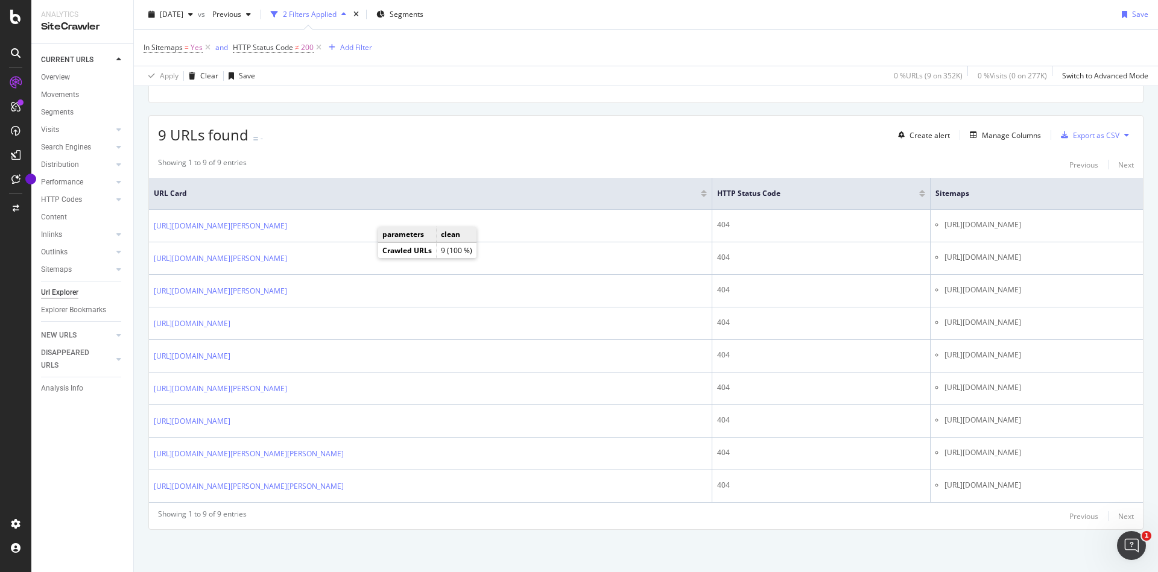
click at [370, 120] on div "9 URLs found - Create alert Manage Columns Export as CSV" at bounding box center [646, 131] width 994 height 30
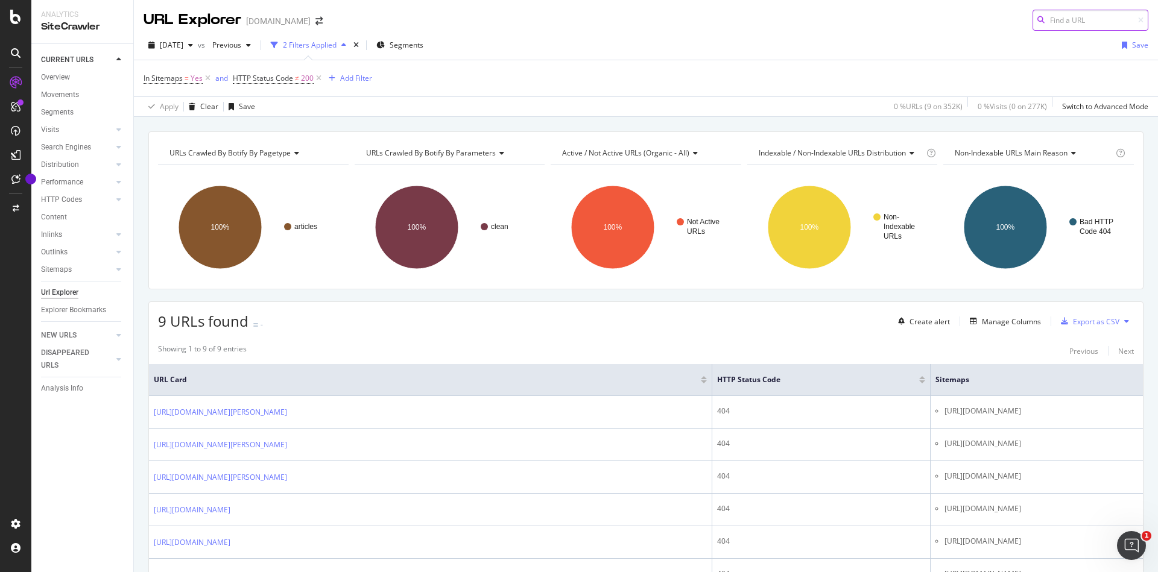
scroll to position [209, 0]
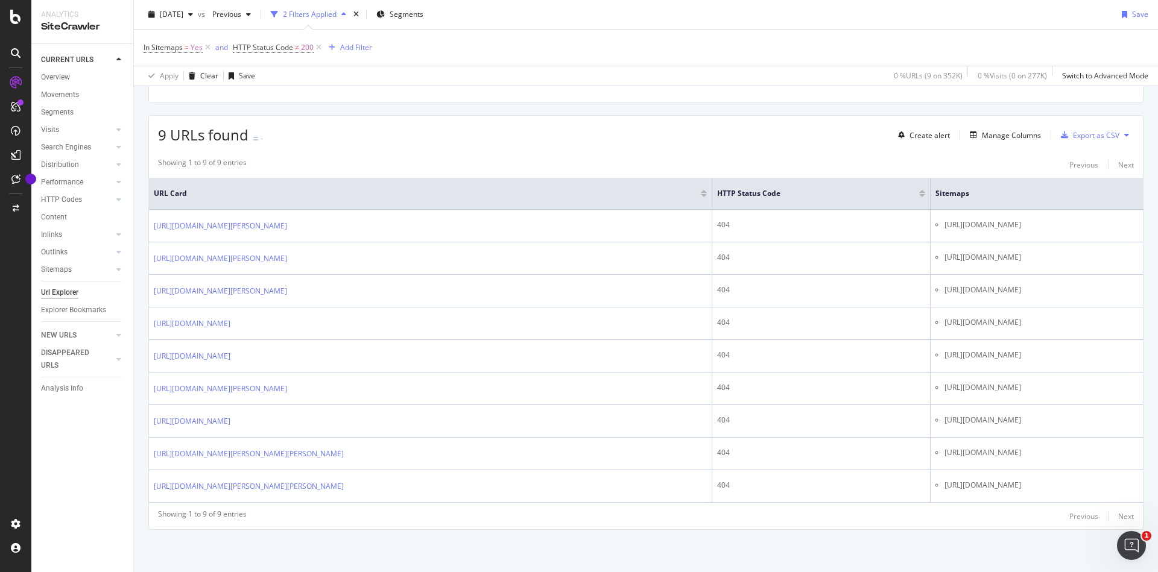
click at [578, 33] on div "In Sitemaps = Yes and HTTP Status Code ≠ 200 Add Filter" at bounding box center [646, 48] width 1005 height 36
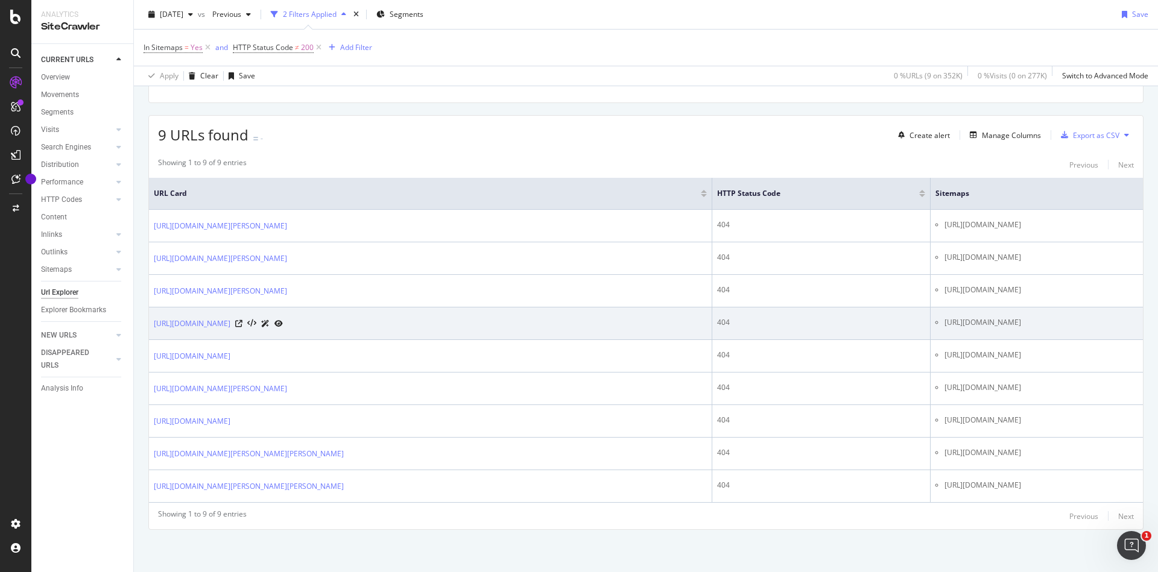
drag, startPoint x: 797, startPoint y: 298, endPoint x: 1004, endPoint y: 297, distance: 206.9
click at [1004, 317] on li "https://bossip.com/sitemap.xml?yyyy=2014&mm=08&dd=16" at bounding box center [1041, 322] width 194 height 11
copy li "https://bossip.com/sitemap.xml?yyyy=2014&mm=08&dd=16"
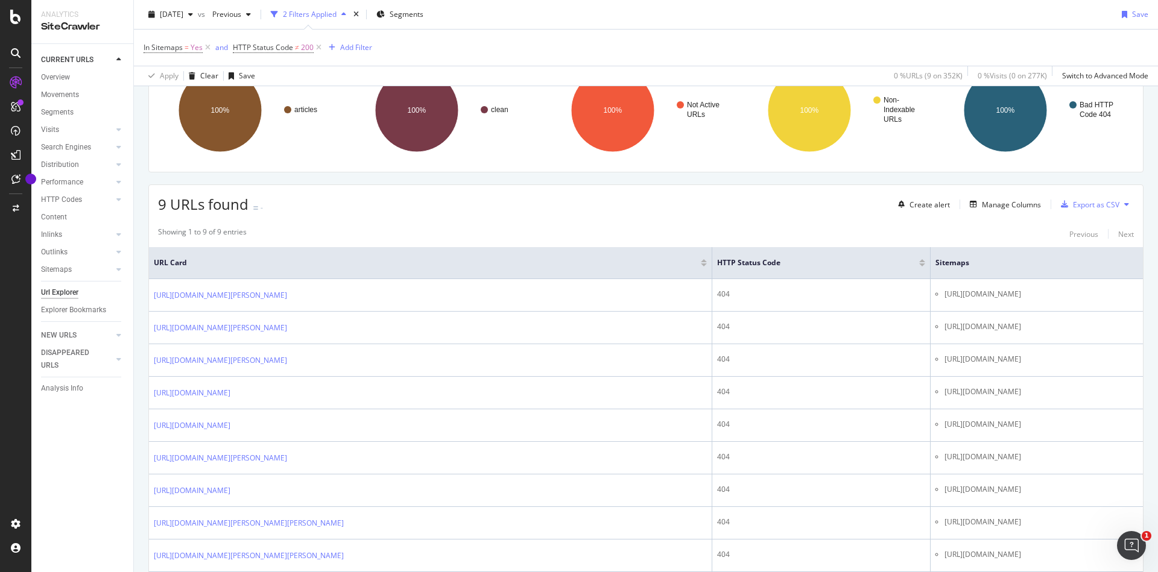
scroll to position [0, 0]
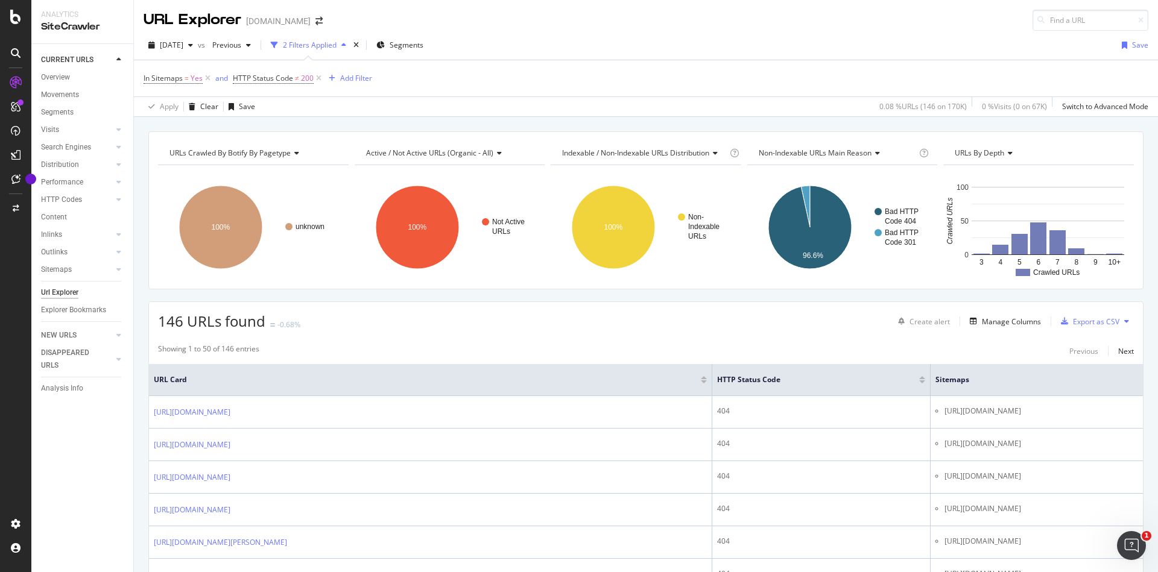
click at [560, 46] on div "[DATE] vs Previous 2 Filters Applied Segments Save" at bounding box center [646, 48] width 1024 height 24
drag, startPoint x: 578, startPoint y: 45, endPoint x: 535, endPoint y: 48, distance: 42.9
click at [535, 48] on div "[DATE] vs Previous 2 Filters Applied Segments Save" at bounding box center [646, 48] width 1024 height 24
click at [516, 49] on div "[DATE] vs Previous 2 Filters Applied Segments Save" at bounding box center [646, 48] width 1024 height 24
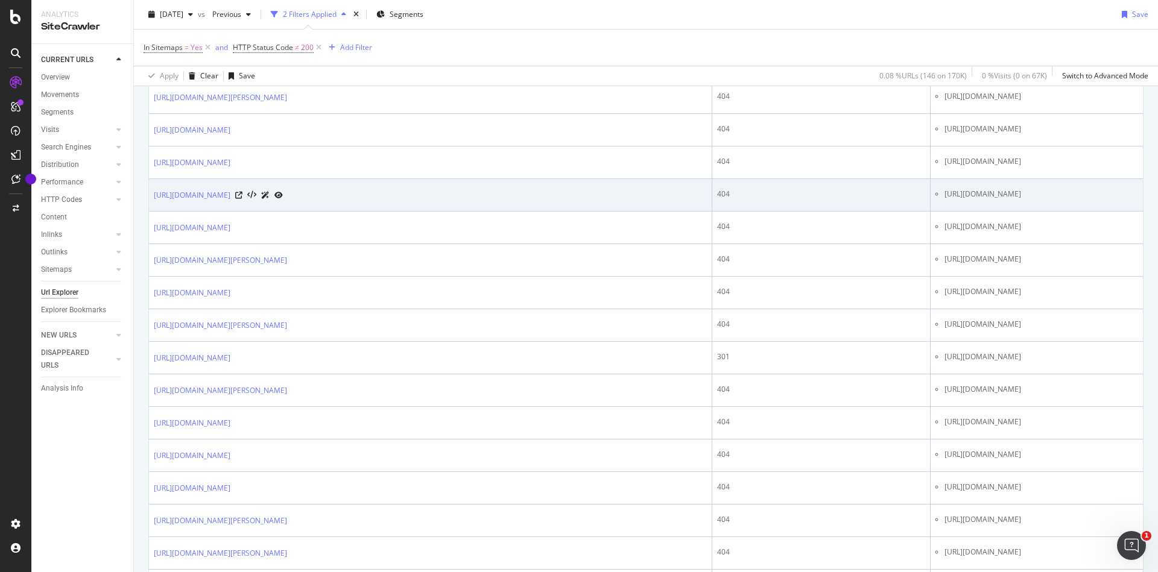
scroll to position [1522, 0]
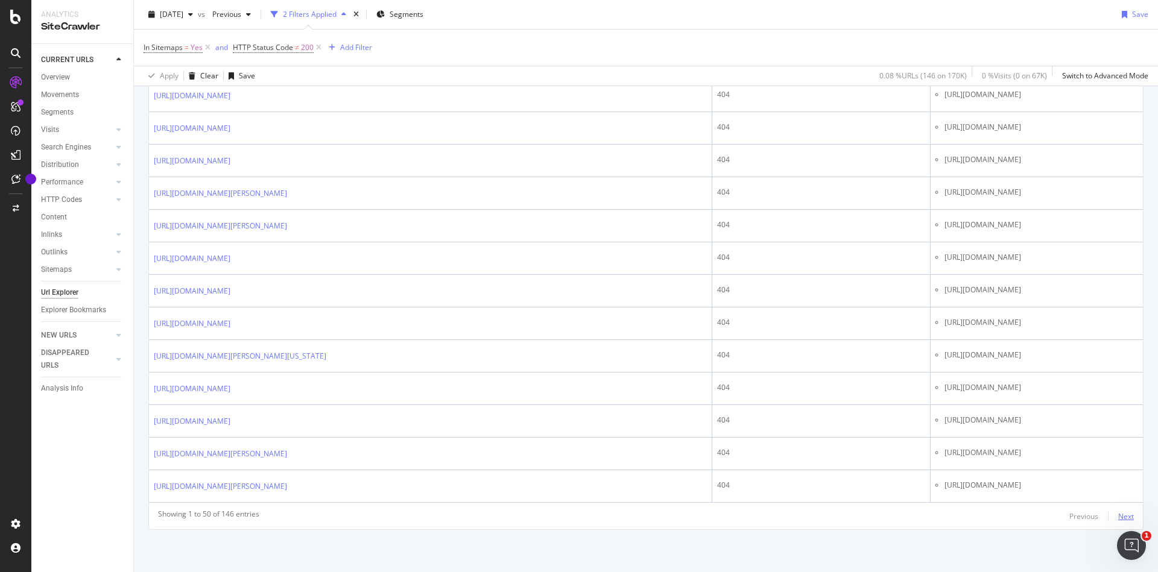
click at [1119, 513] on div "Next" at bounding box center [1126, 516] width 16 height 10
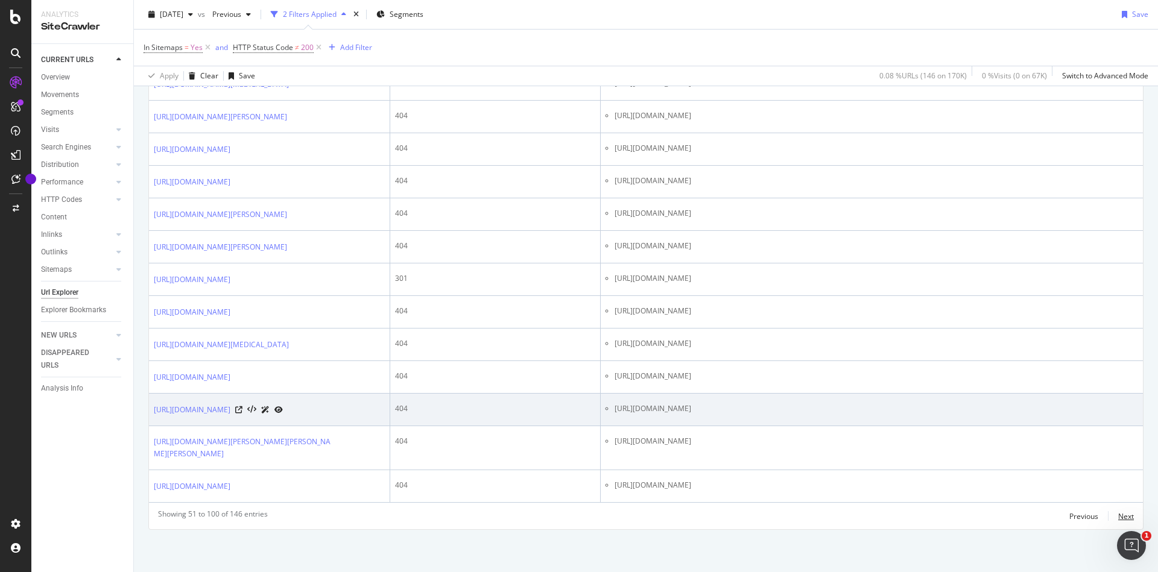
scroll to position [2110, 0]
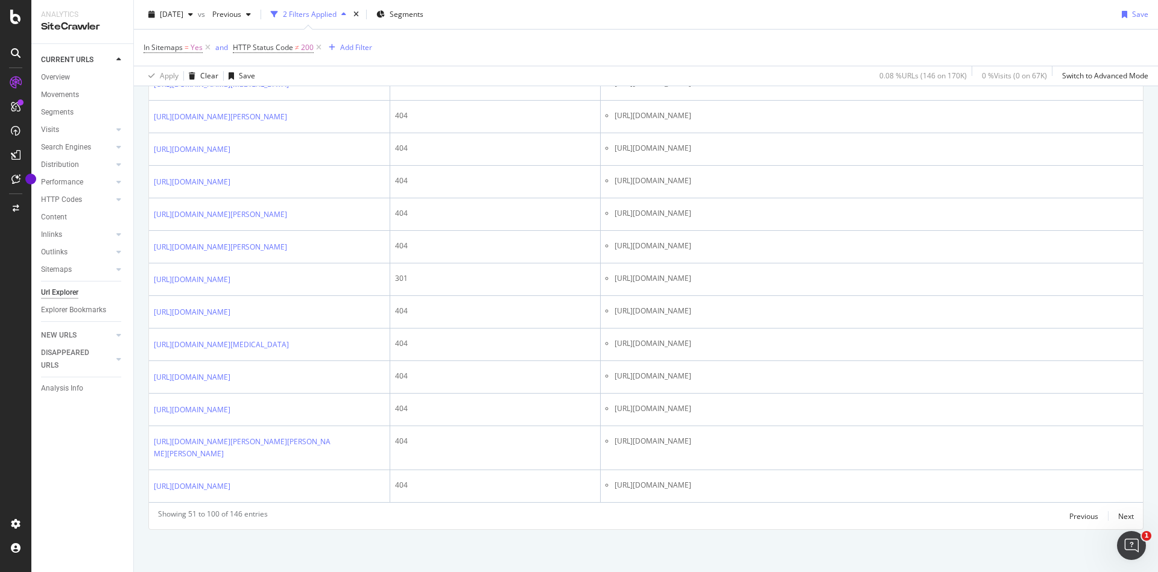
click at [1108, 514] on div "Previous Next" at bounding box center [1101, 516] width 65 height 14
click at [1118, 515] on div "Next" at bounding box center [1126, 516] width 16 height 10
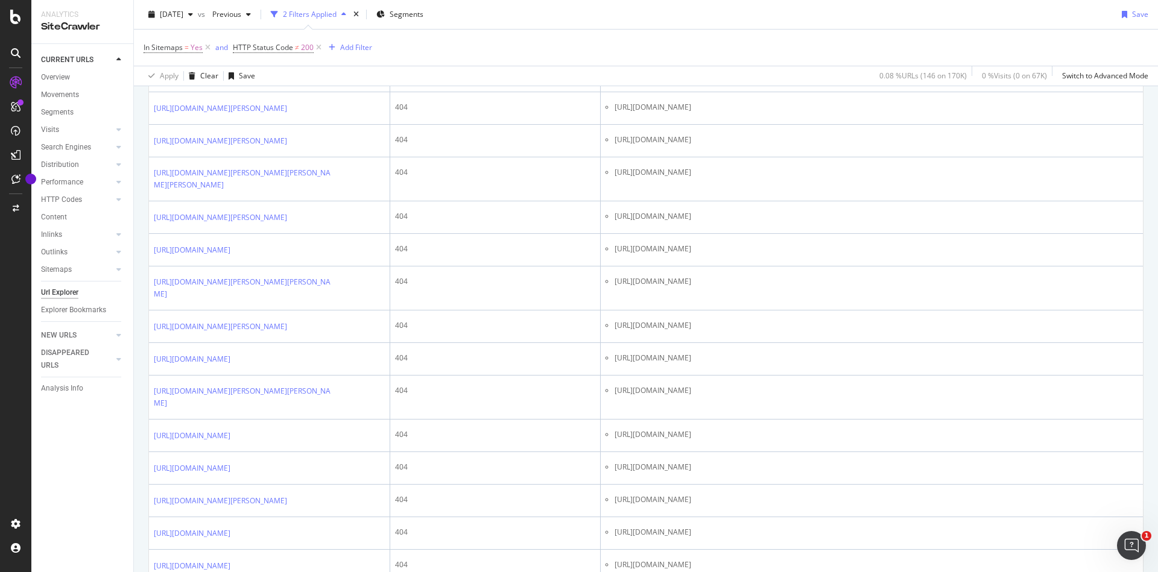
scroll to position [317, 0]
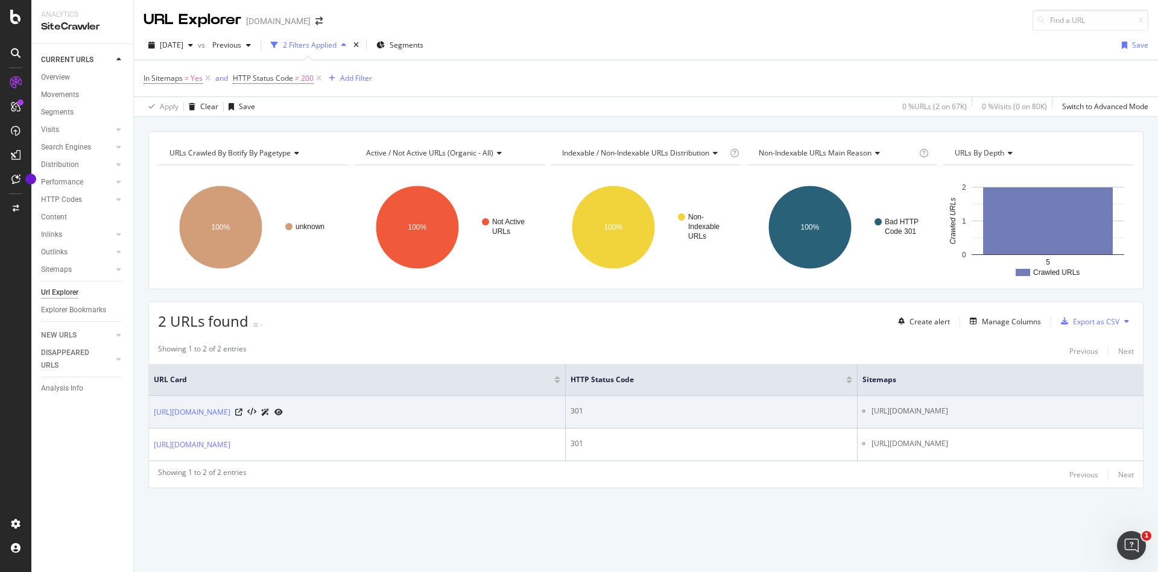
drag, startPoint x: 794, startPoint y: 411, endPoint x: 1036, endPoint y: 412, distance: 241.2
click at [1036, 412] on li "[URL][DOMAIN_NAME]" at bounding box center [1004, 411] width 267 height 11
copy li "[URL][DOMAIN_NAME]"
click at [242, 412] on icon at bounding box center [238, 412] width 7 height 7
